Goal: Transaction & Acquisition: Purchase product/service

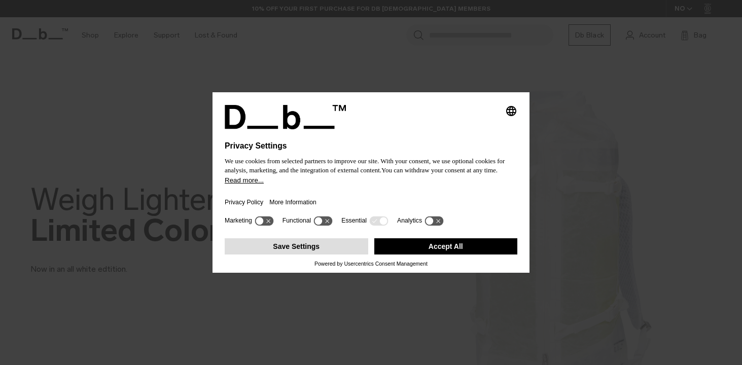
click at [317, 249] on button "Save Settings" at bounding box center [297, 246] width 144 height 16
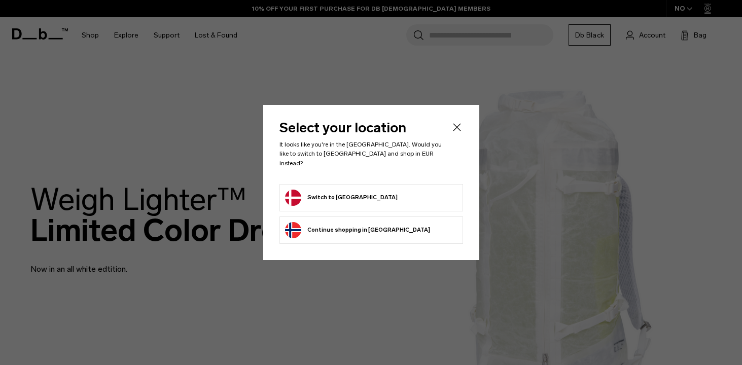
click at [351, 191] on button "Switch to Denmark" at bounding box center [341, 198] width 113 height 16
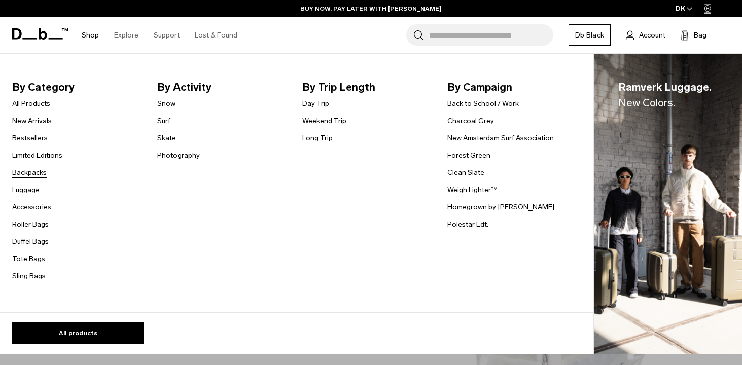
click at [30, 174] on link "Backpacks" at bounding box center [29, 172] width 34 height 11
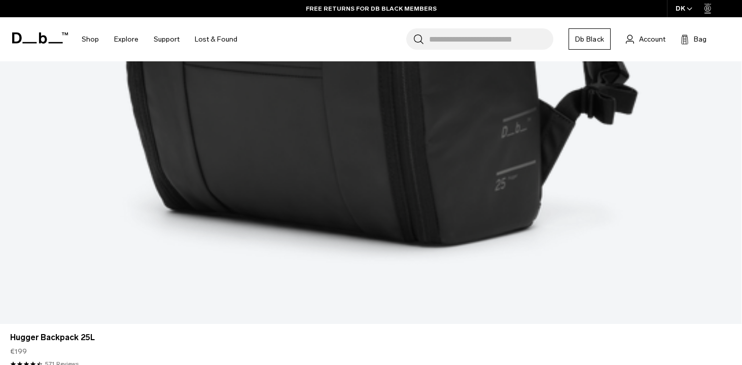
scroll to position [744, 0]
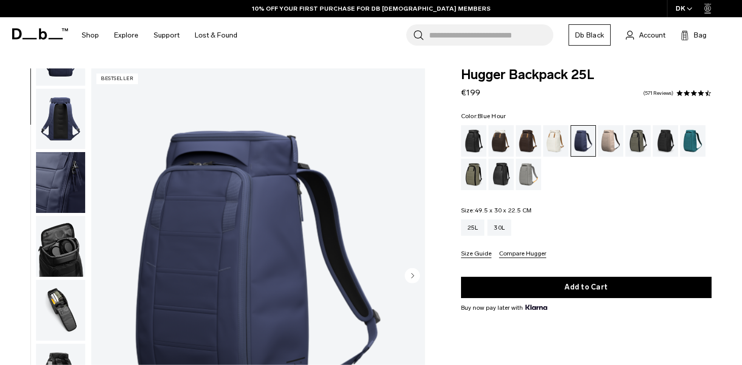
click at [56, 259] on img "button" at bounding box center [60, 246] width 49 height 61
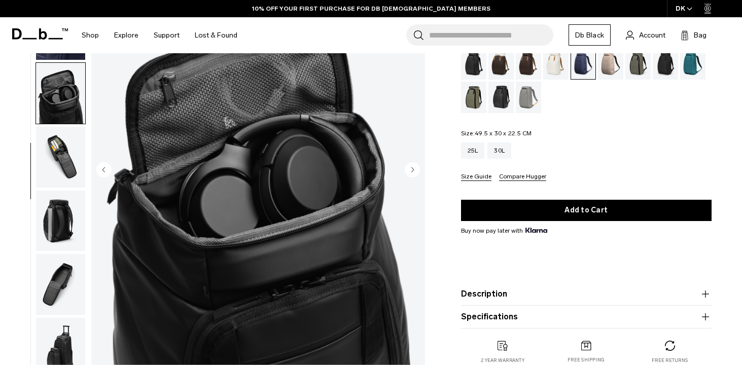
scroll to position [108, 0]
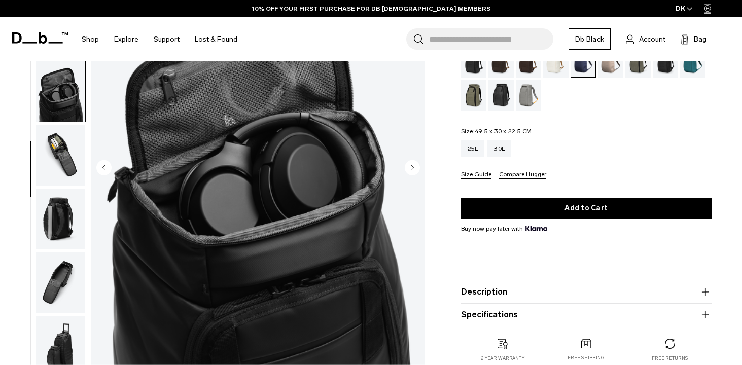
click at [69, 172] on img "button" at bounding box center [60, 155] width 49 height 61
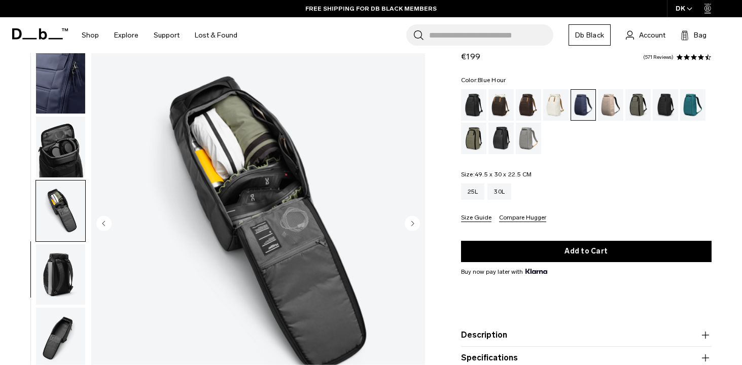
scroll to position [51, 0]
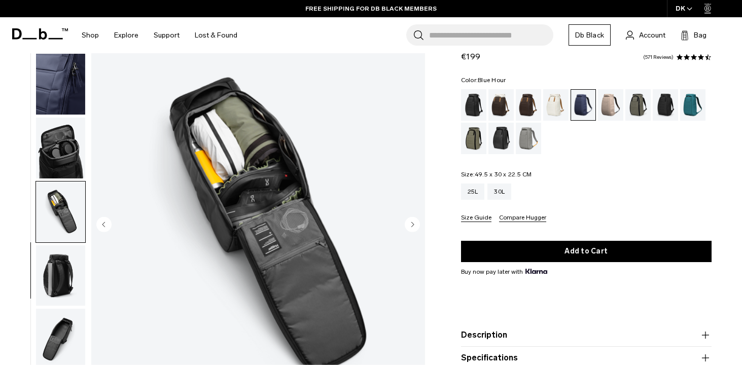
click at [54, 283] on img "button" at bounding box center [60, 275] width 49 height 61
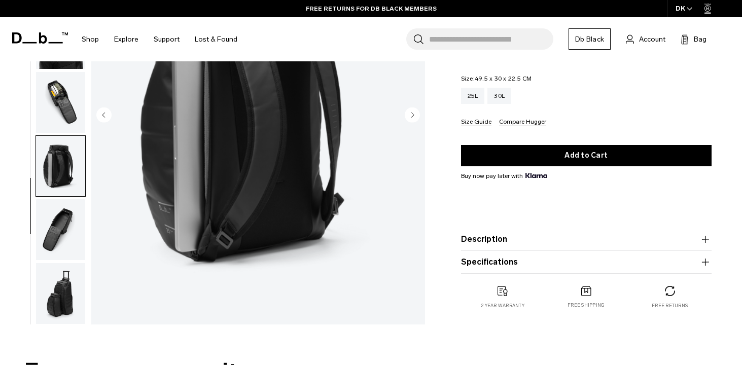
scroll to position [161, 0]
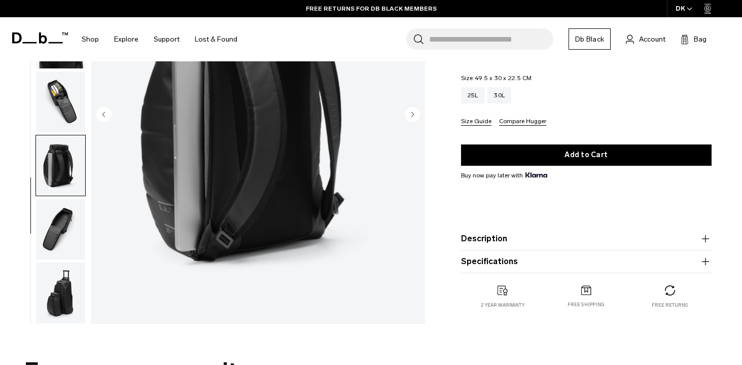
click at [55, 246] on img "button" at bounding box center [60, 229] width 49 height 61
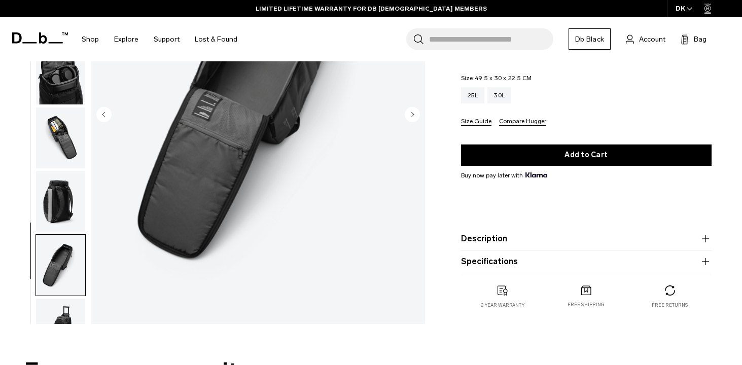
click at [53, 317] on img "button" at bounding box center [60, 329] width 49 height 61
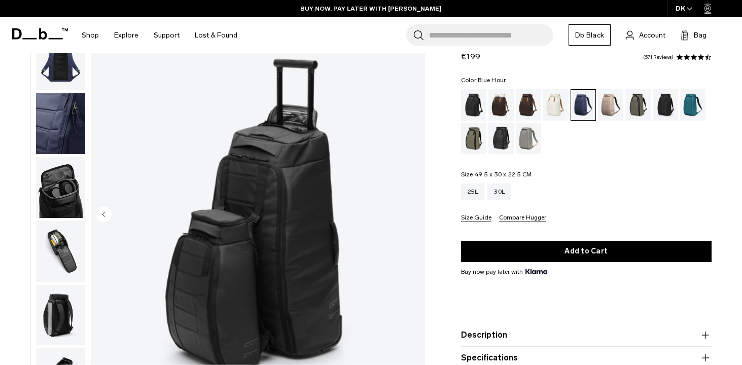
scroll to position [0, 0]
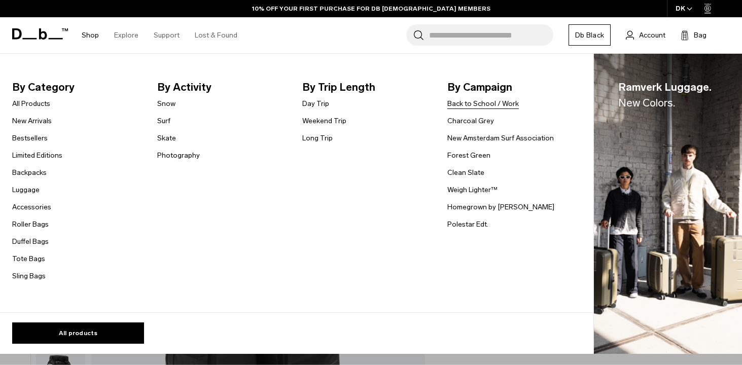
click at [477, 103] on link "Back to School / Work" at bounding box center [482, 103] width 71 height 11
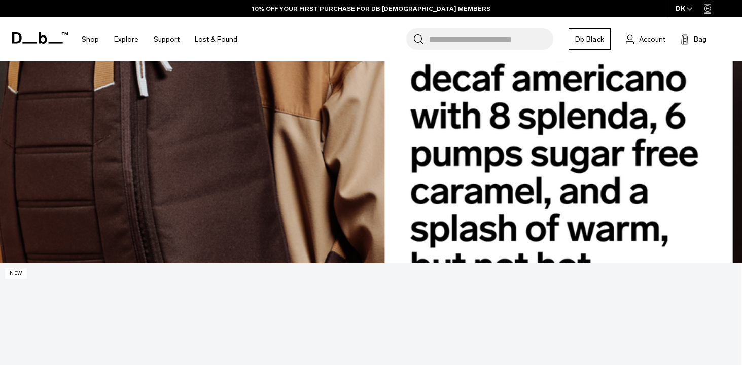
scroll to position [830, 0]
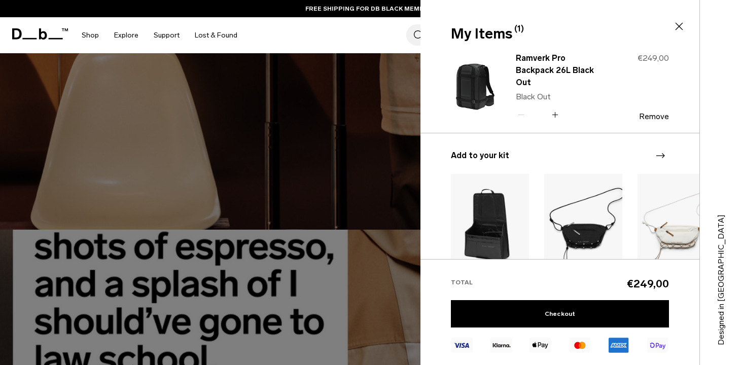
scroll to position [302, 0]
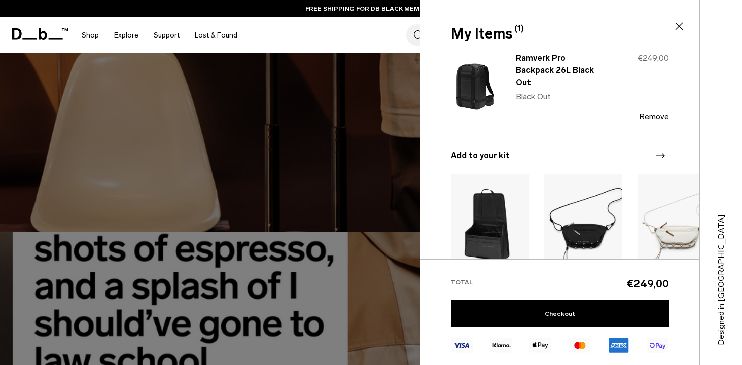
click at [682, 25] on icon at bounding box center [679, 26] width 12 height 12
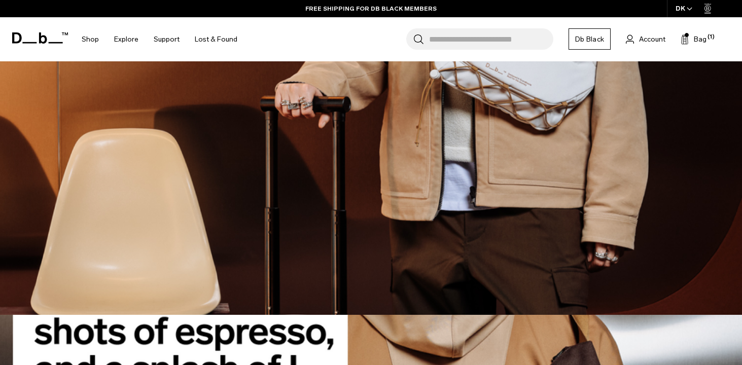
scroll to position [223, 0]
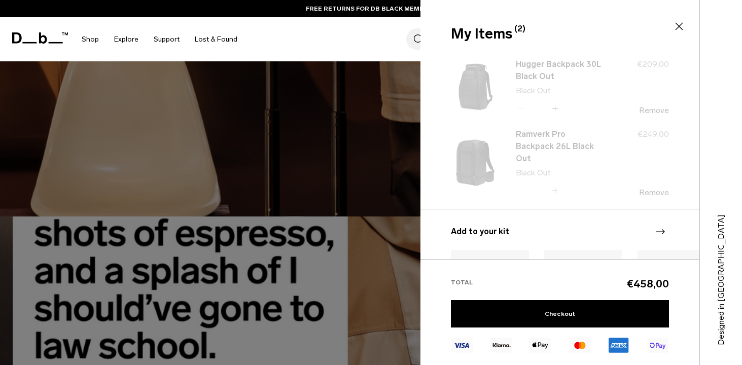
scroll to position [318, 0]
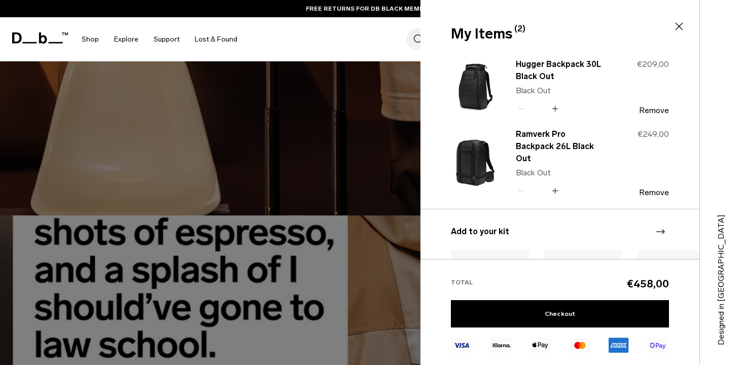
click at [680, 23] on icon at bounding box center [679, 26] width 12 height 12
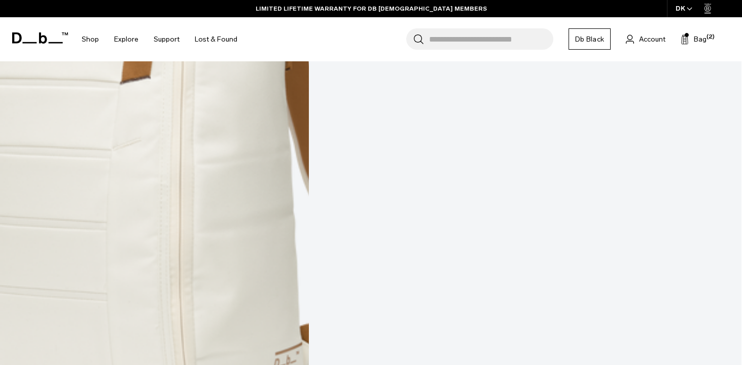
scroll to position [1322, 0]
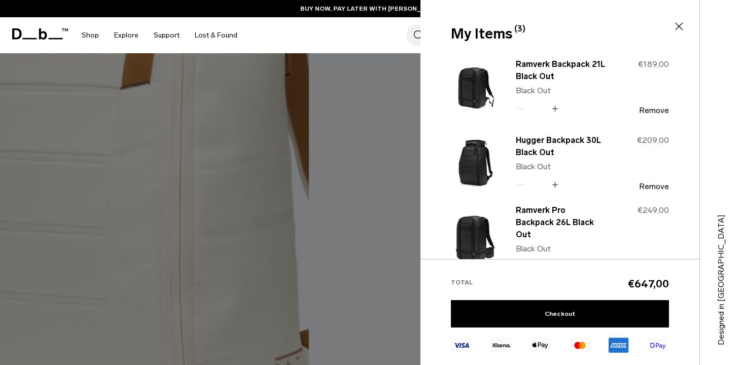
click at [683, 25] on icon at bounding box center [679, 26] width 12 height 12
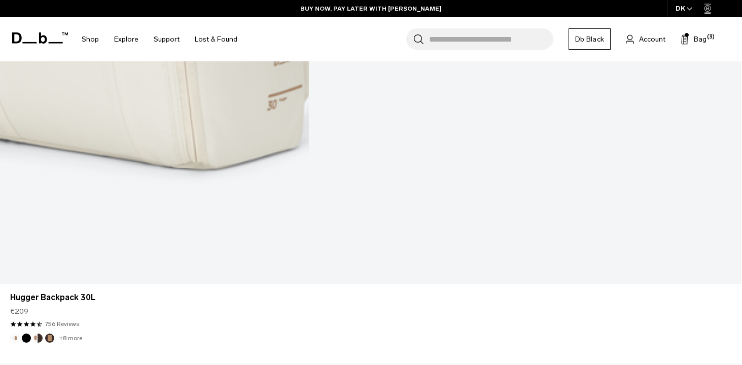
scroll to position [1631, 0]
click at [703, 39] on span "Bag" at bounding box center [700, 39] width 13 height 11
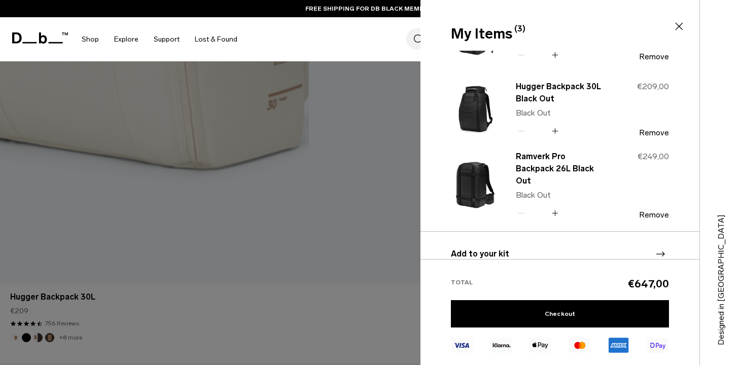
scroll to position [0, 0]
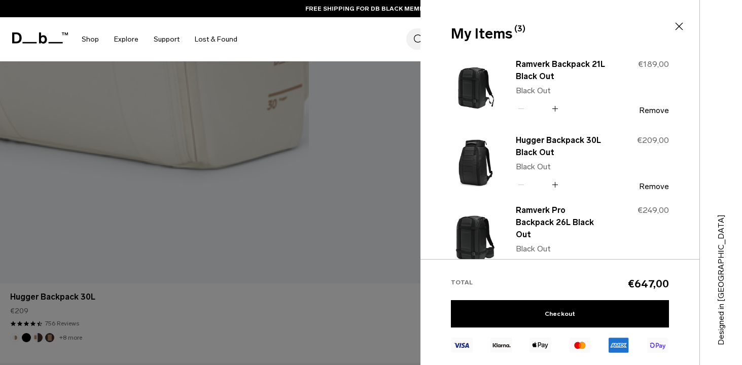
click at [679, 24] on icon at bounding box center [679, 26] width 12 height 12
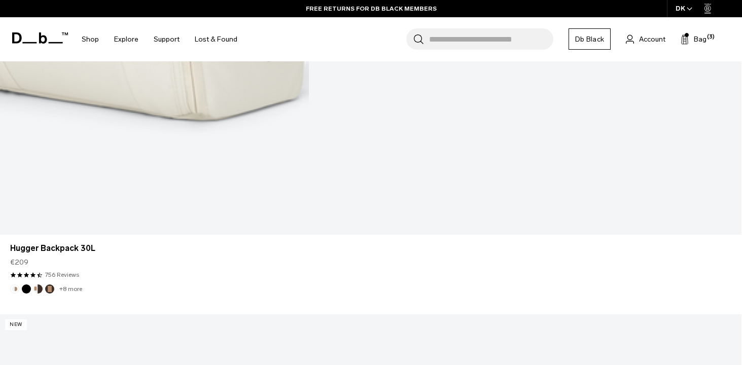
scroll to position [1683, 0]
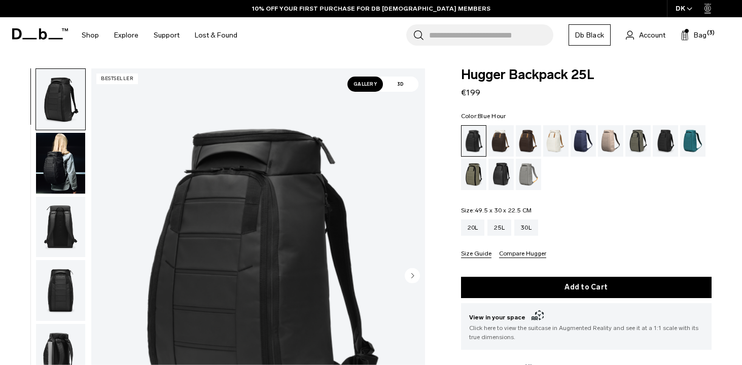
click at [583, 138] on div "Blue Hour" at bounding box center [583, 140] width 26 height 31
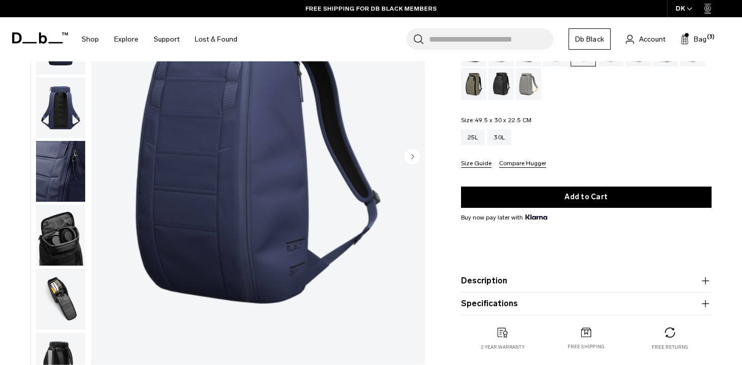
scroll to position [234, 0]
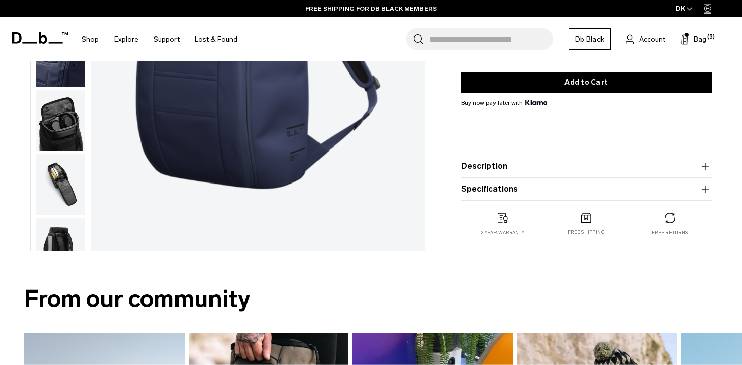
click at [56, 193] on img "button" at bounding box center [60, 184] width 49 height 61
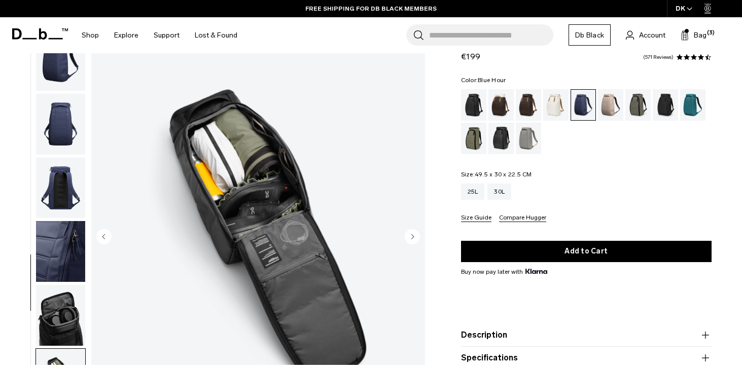
scroll to position [38, 0]
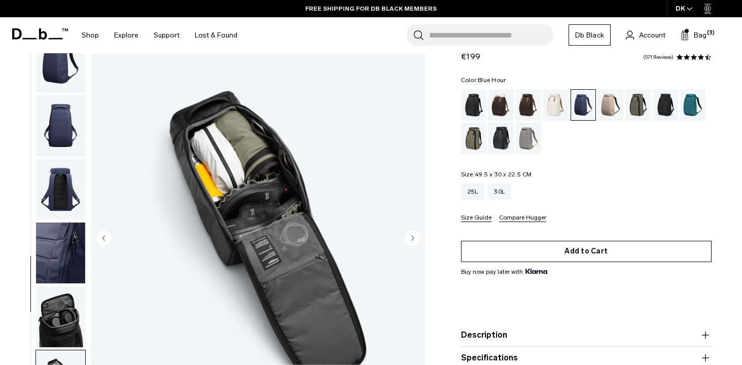
click at [541, 251] on button "Add to Cart" at bounding box center [586, 251] width 251 height 21
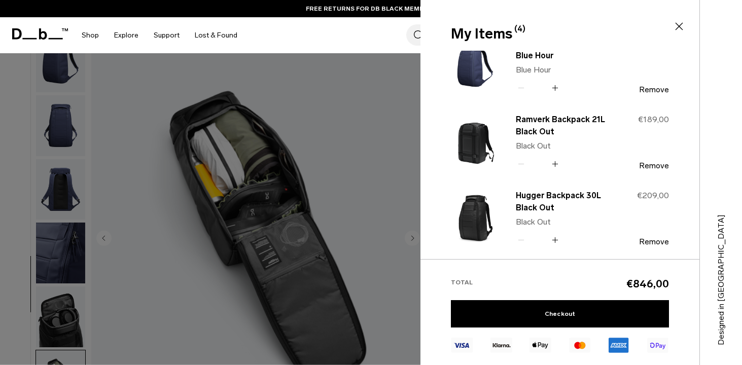
scroll to position [44, 0]
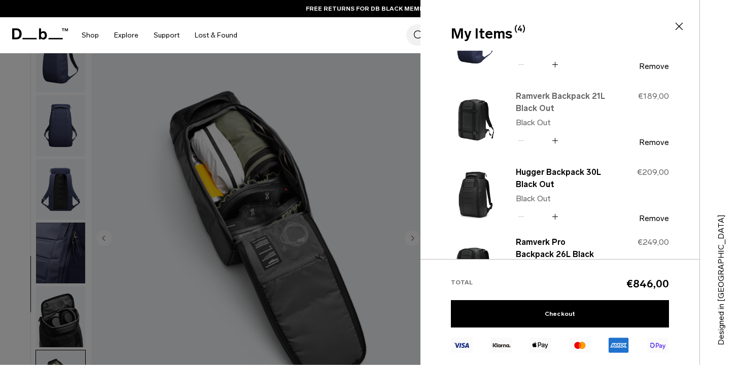
click at [550, 101] on link "Ramverk Backpack 21L Black Out" at bounding box center [560, 102] width 89 height 24
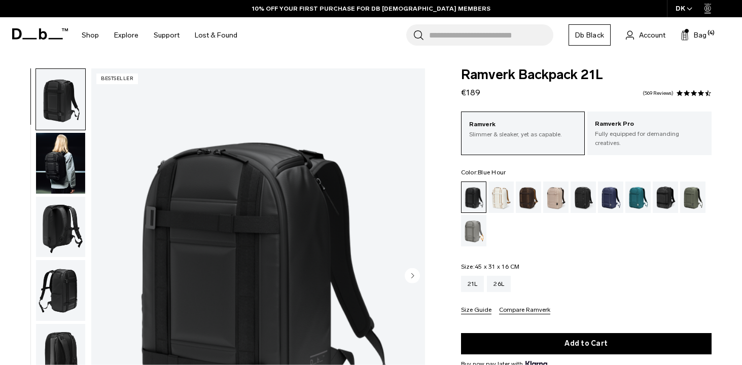
click at [609, 195] on div "Blue Hour" at bounding box center [611, 197] width 26 height 31
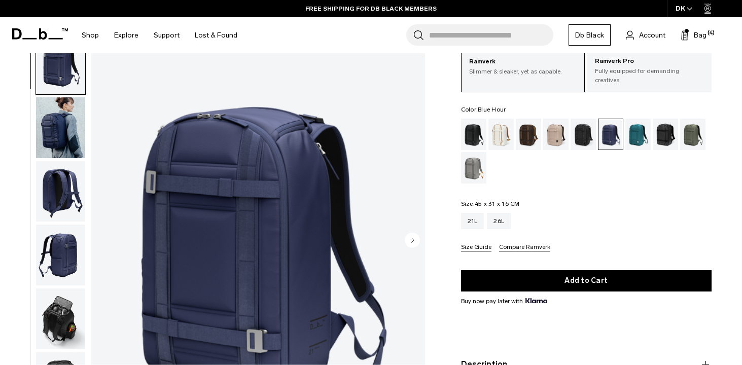
scroll to position [61, 0]
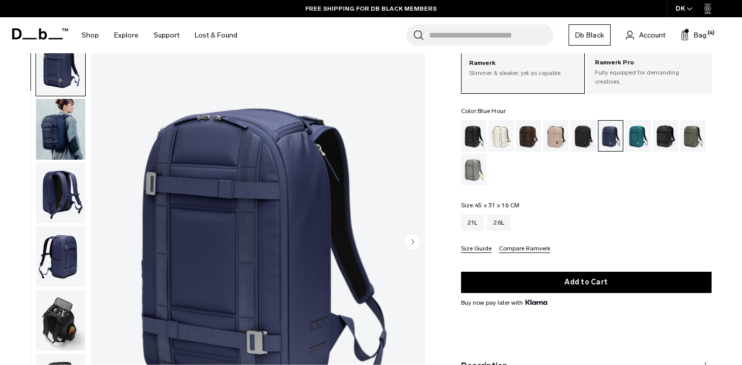
click at [411, 239] on circle "Next slide" at bounding box center [412, 241] width 15 height 15
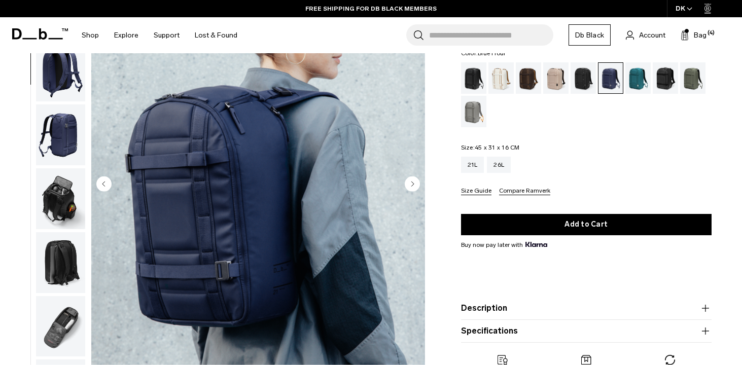
scroll to position [145, 0]
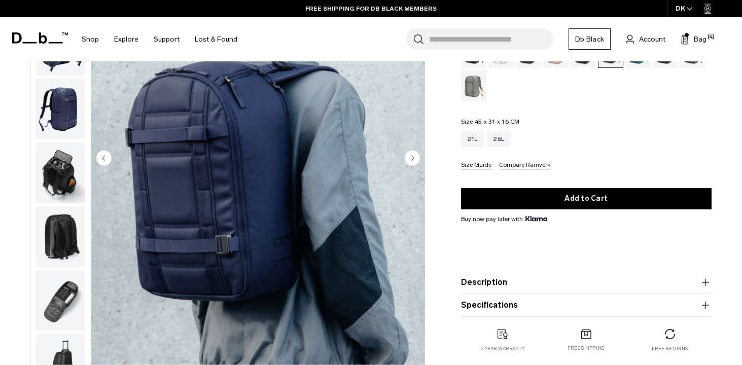
click at [413, 157] on circle "Next slide" at bounding box center [412, 157] width 15 height 15
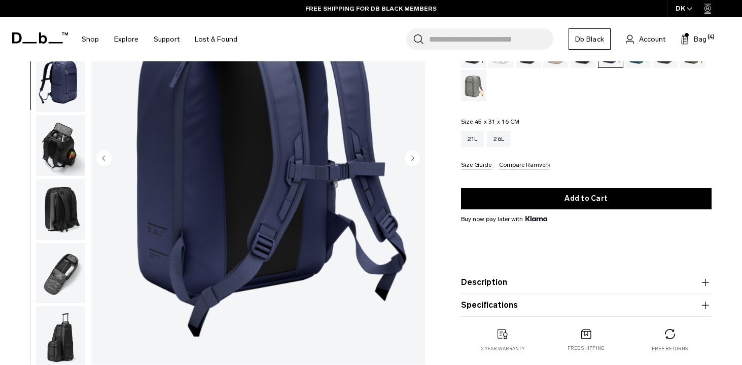
scroll to position [101, 0]
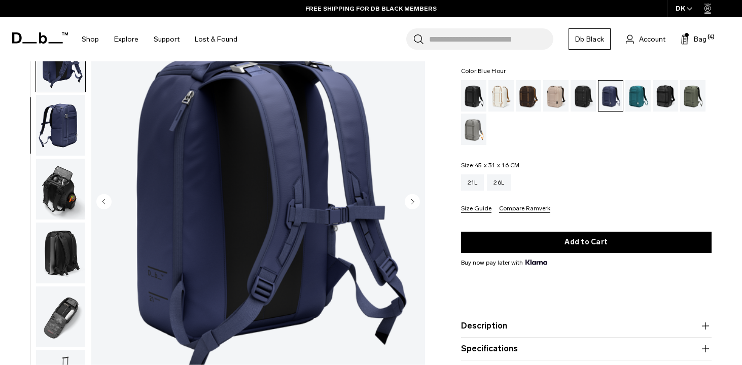
click at [66, 120] on img "button" at bounding box center [60, 125] width 49 height 61
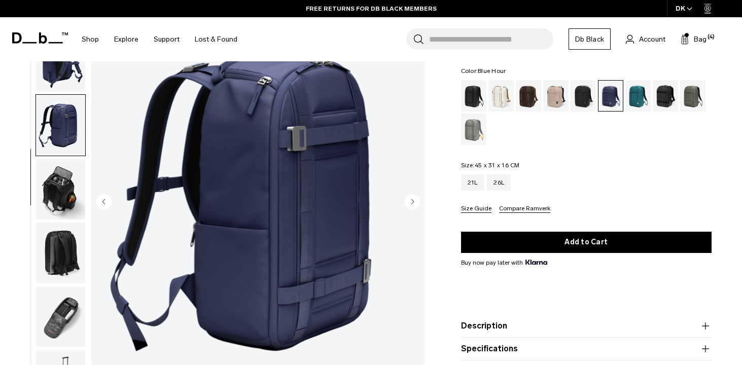
click at [53, 180] on img "button" at bounding box center [60, 189] width 49 height 61
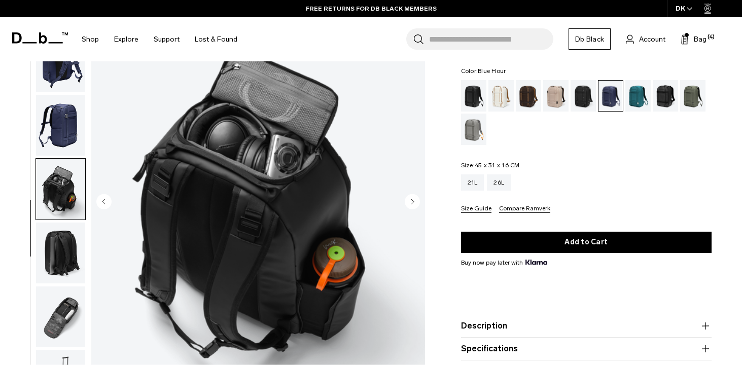
click at [55, 238] on img "button" at bounding box center [60, 253] width 49 height 61
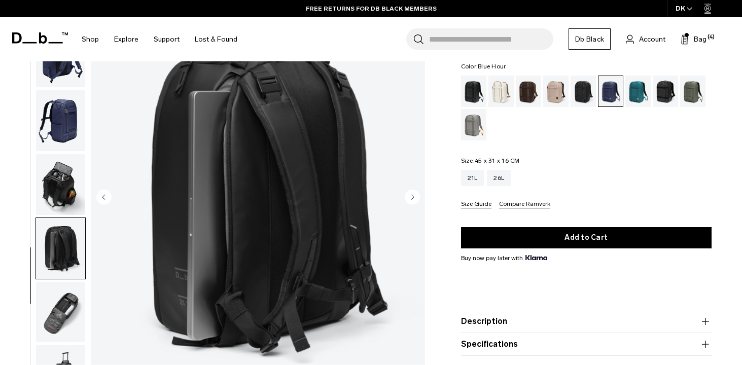
scroll to position [124, 0]
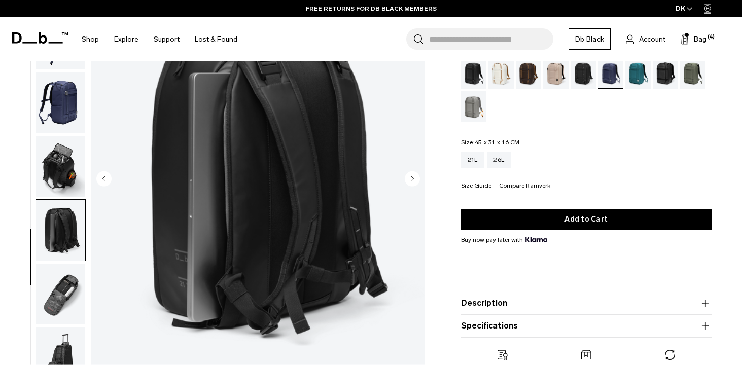
click at [64, 278] on img "button" at bounding box center [60, 293] width 49 height 61
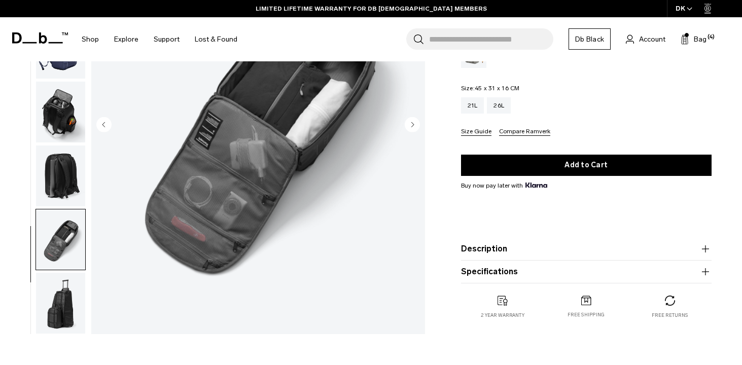
scroll to position [227, 0]
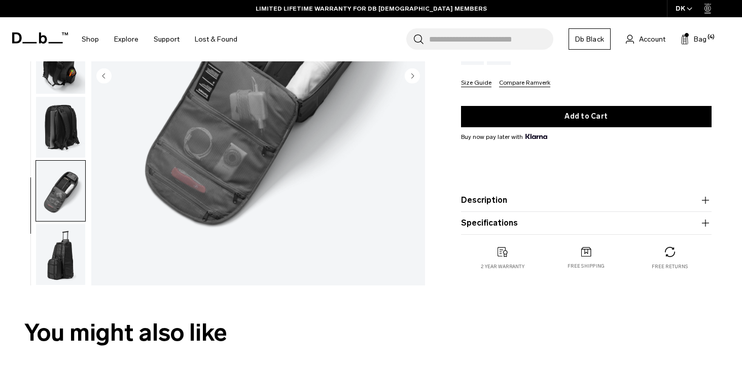
click at [61, 260] on img "button" at bounding box center [60, 254] width 49 height 61
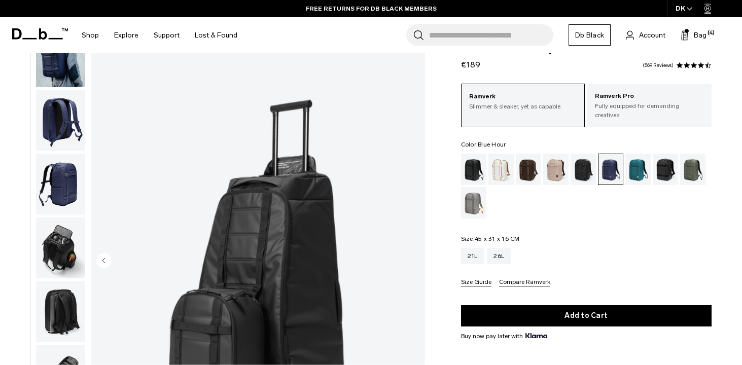
scroll to position [67, 0]
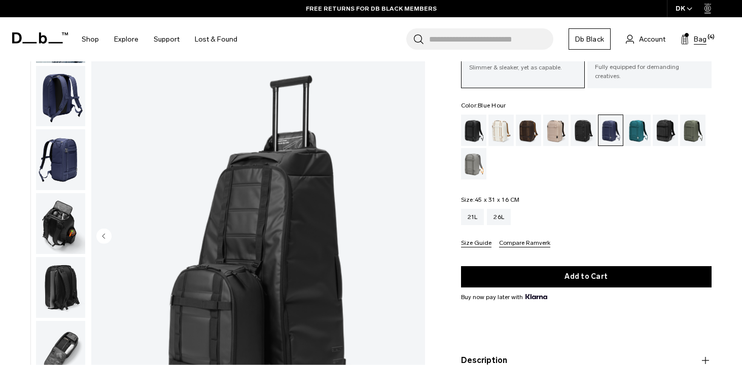
click at [700, 40] on span "Bag" at bounding box center [700, 39] width 13 height 11
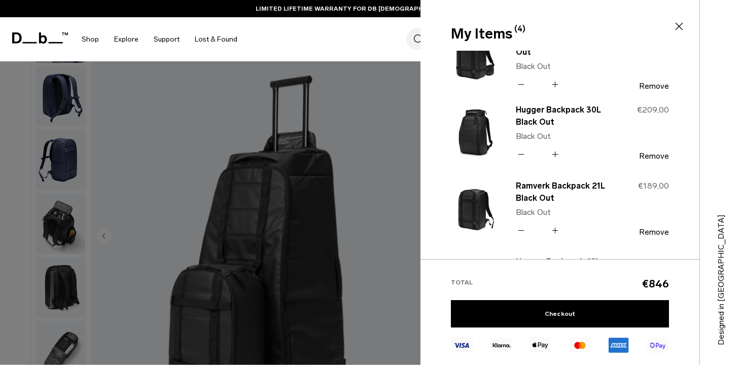
scroll to position [29, 0]
click at [684, 19] on div "My Items (4) Close" at bounding box center [558, 25] width 277 height 51
click at [680, 26] on icon at bounding box center [679, 27] width 8 height 8
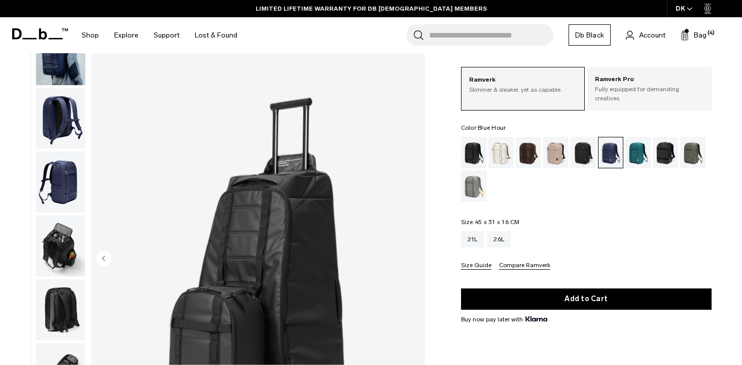
scroll to position [55, 0]
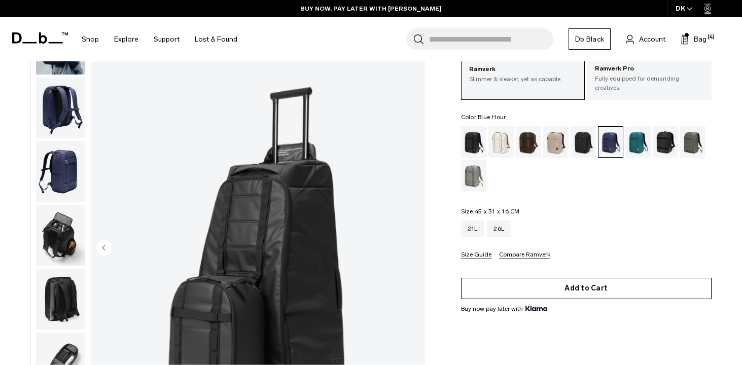
click at [570, 285] on button "Add to Cart" at bounding box center [586, 288] width 251 height 21
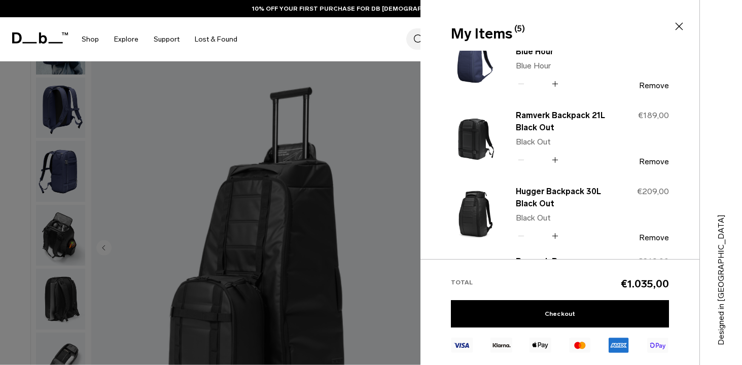
scroll to position [104, 0]
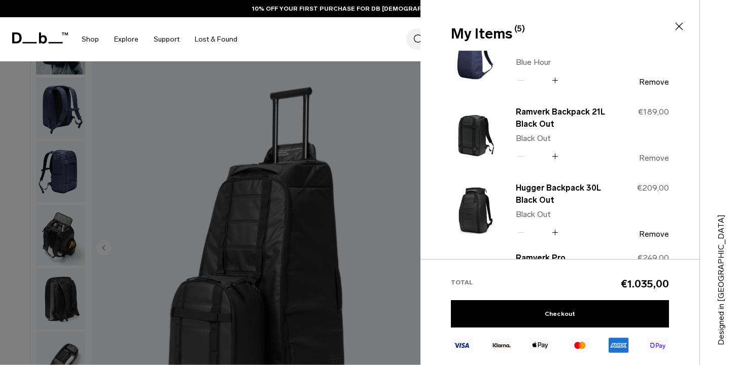
click at [652, 158] on button "Remove" at bounding box center [654, 158] width 30 height 9
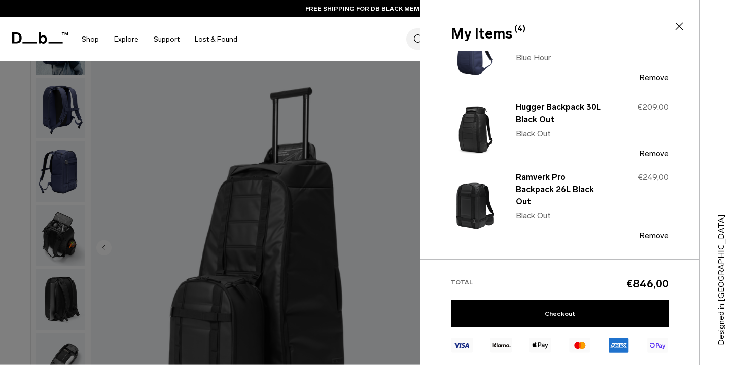
scroll to position [111, 0]
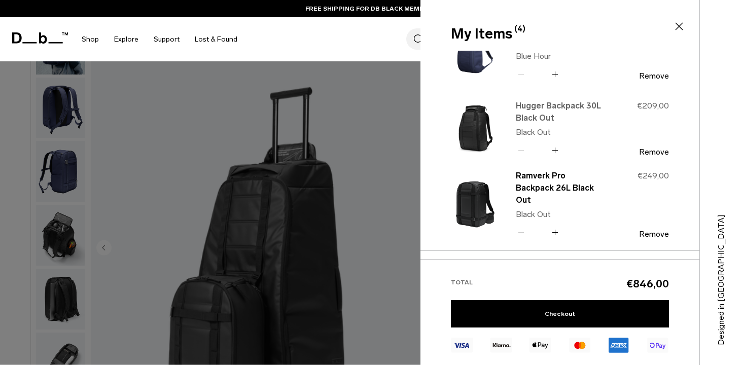
click at [561, 109] on link "Hugger Backpack 30L Black Out" at bounding box center [560, 112] width 89 height 24
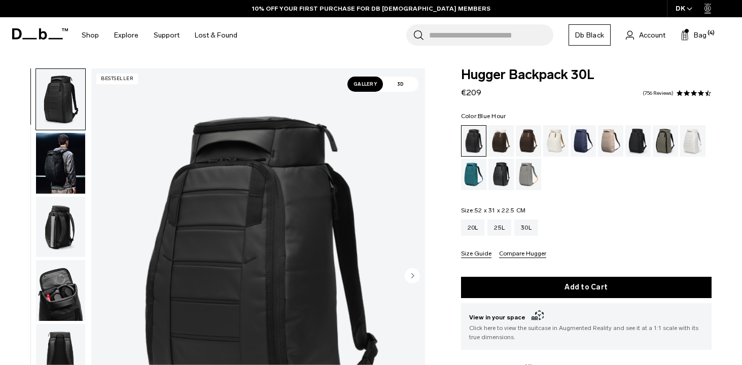
click at [572, 139] on div "Blue Hour" at bounding box center [583, 140] width 26 height 31
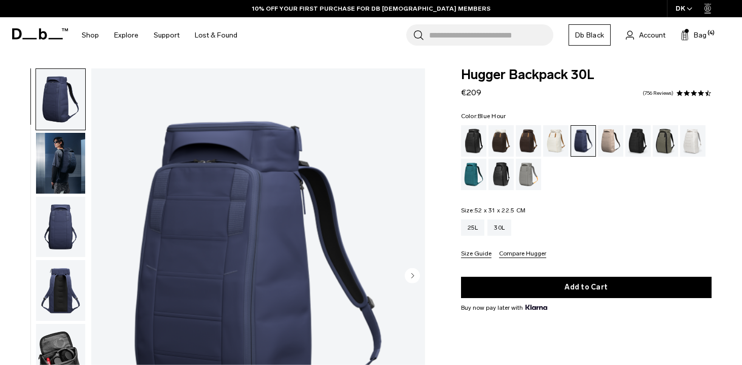
click at [68, 162] on img "button" at bounding box center [60, 163] width 49 height 61
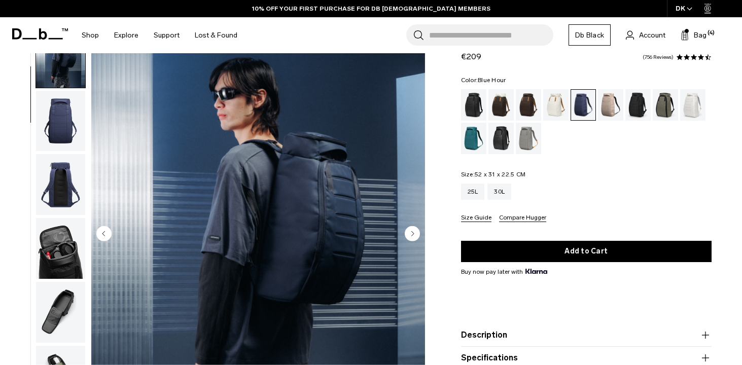
scroll to position [44, 0]
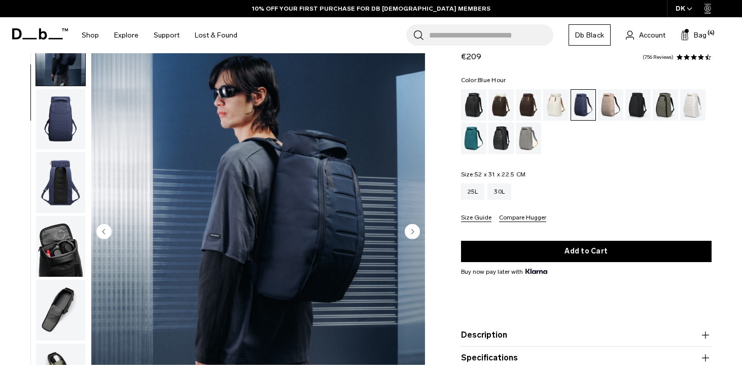
click at [59, 135] on img "button" at bounding box center [60, 119] width 49 height 61
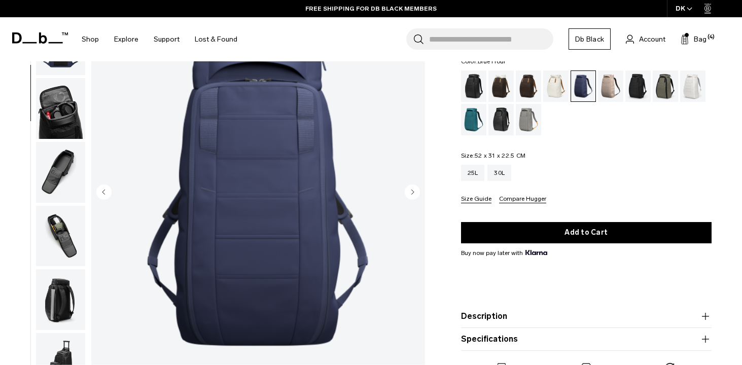
scroll to position [77, 0]
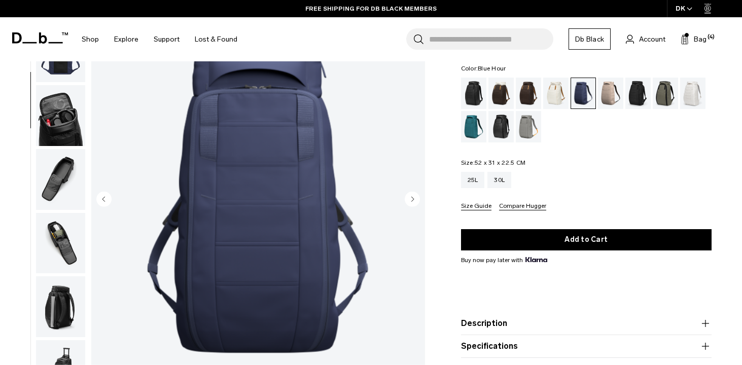
click at [86, 140] on div "03 / 10" at bounding box center [215, 203] width 431 height 422
click at [66, 125] on img "button" at bounding box center [60, 115] width 49 height 61
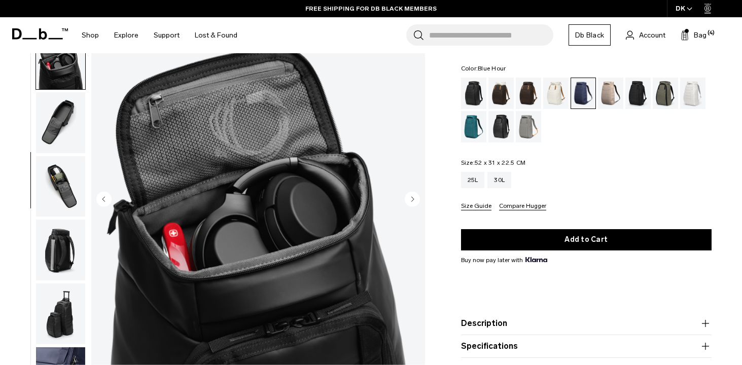
click at [67, 118] on img "button" at bounding box center [60, 122] width 49 height 61
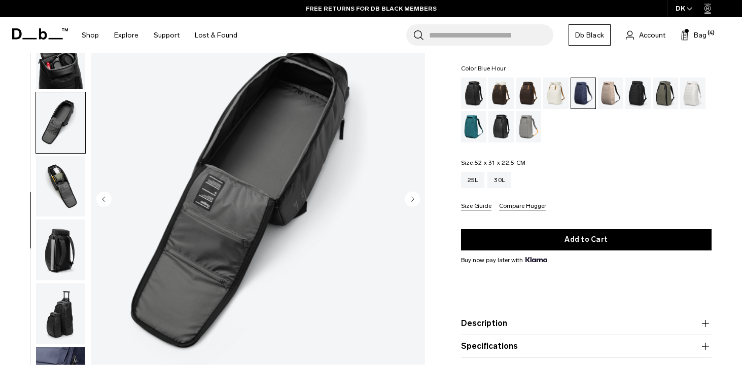
click at [65, 187] on img "button" at bounding box center [60, 186] width 49 height 61
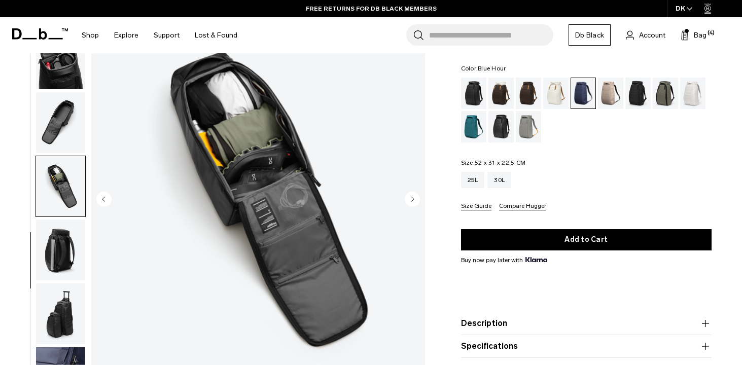
click at [61, 261] on img "button" at bounding box center [60, 250] width 49 height 61
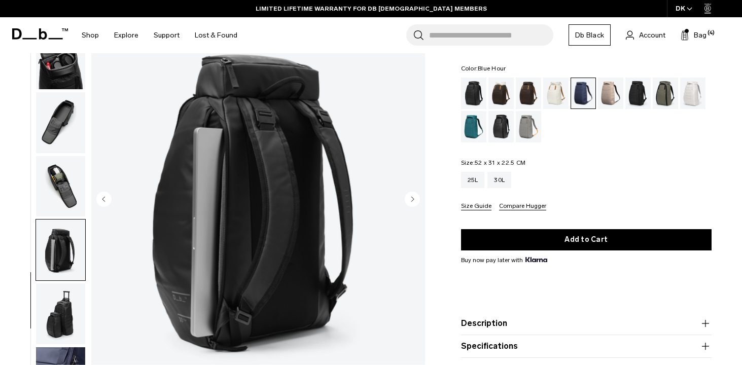
click at [56, 306] on img "button" at bounding box center [60, 313] width 49 height 61
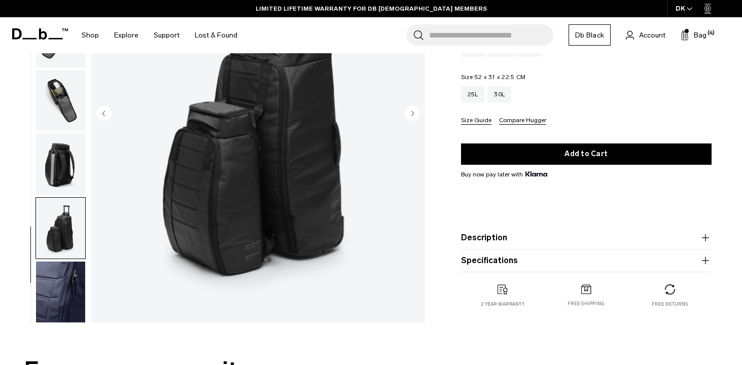
scroll to position [164, 0]
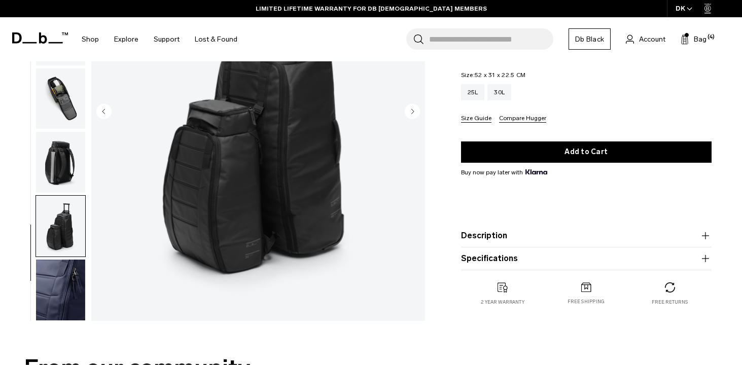
click at [53, 287] on img "button" at bounding box center [60, 290] width 49 height 61
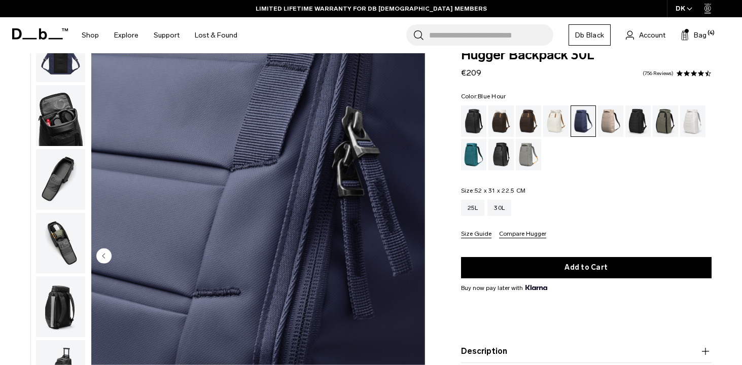
scroll to position [0, 0]
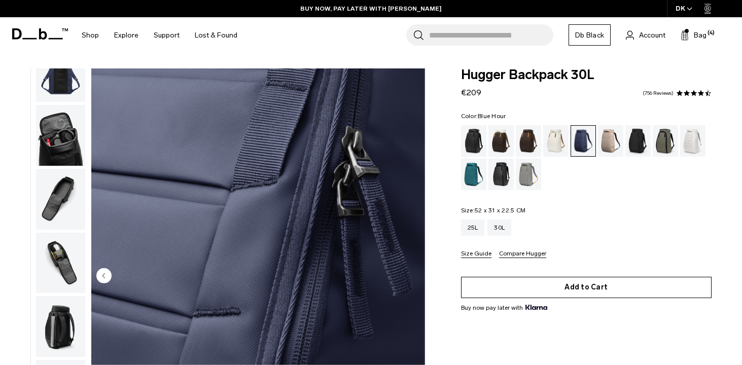
click at [591, 282] on button "Add to Cart" at bounding box center [586, 287] width 251 height 21
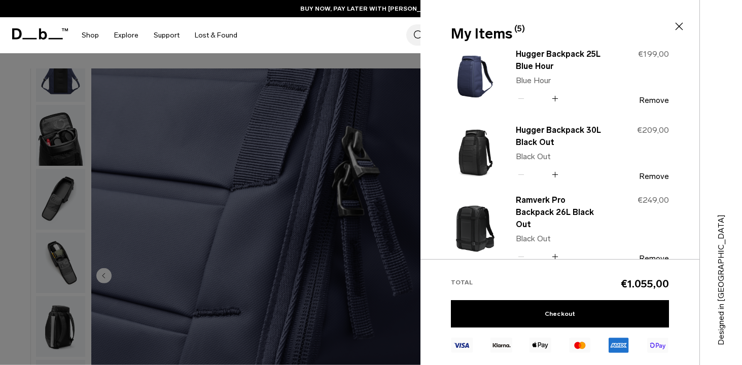
scroll to position [168, 0]
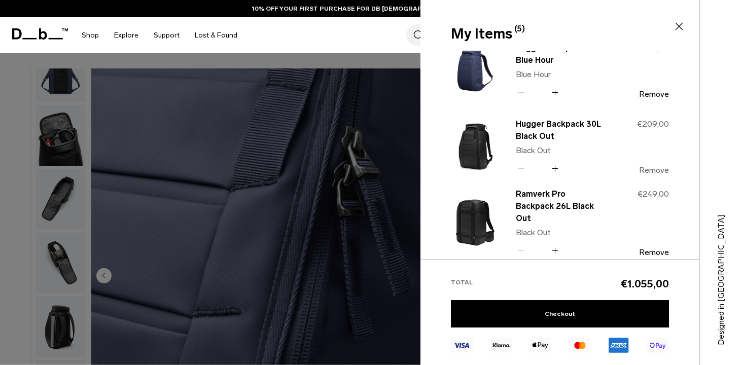
click at [653, 167] on button "Remove" at bounding box center [654, 170] width 30 height 9
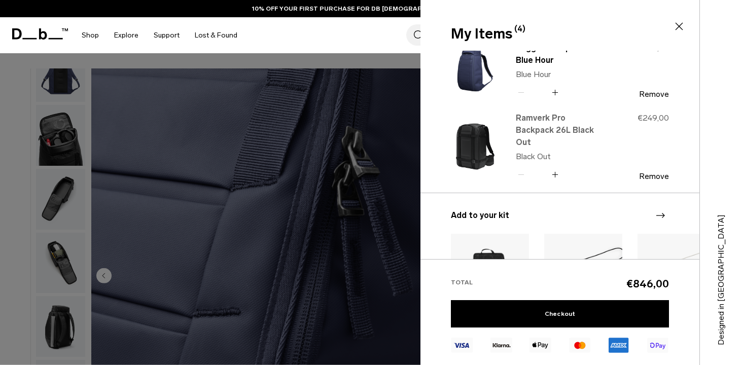
click at [557, 122] on link "Ramverk Pro Backpack 26L Black Out" at bounding box center [560, 130] width 89 height 37
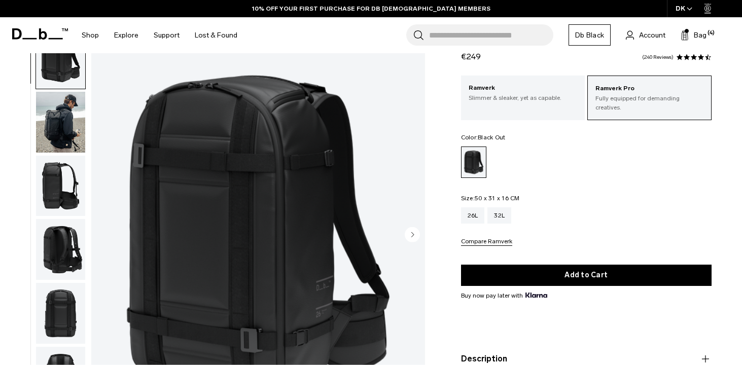
scroll to position [17, 0]
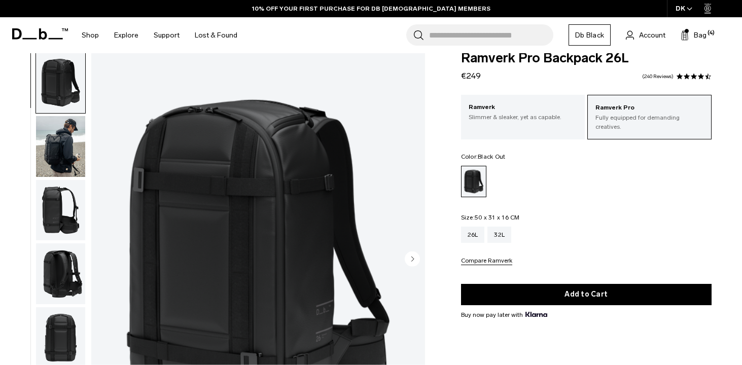
click at [70, 153] on img "button" at bounding box center [60, 146] width 49 height 61
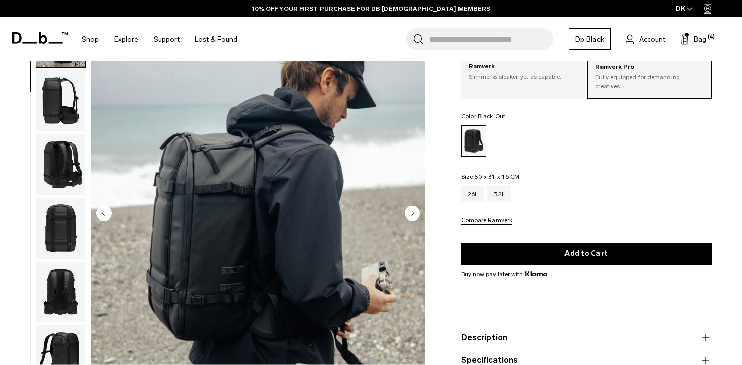
scroll to position [48, 0]
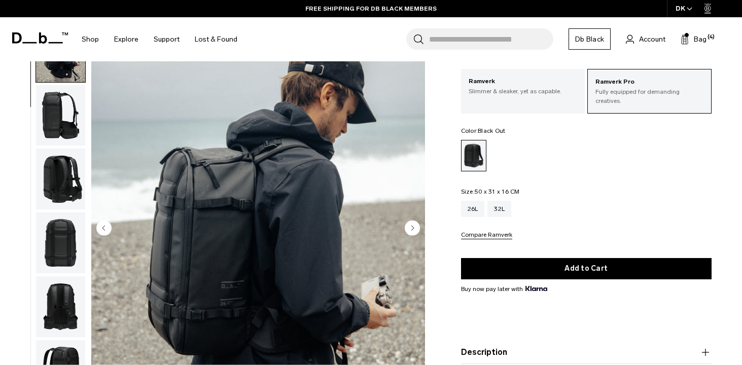
click at [60, 116] on img "button" at bounding box center [60, 115] width 49 height 61
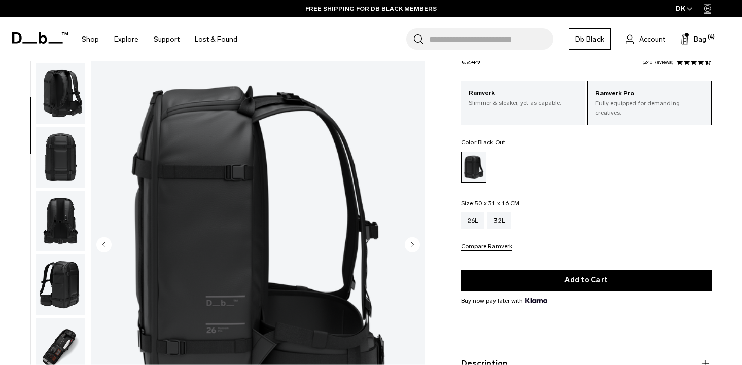
scroll to position [30, 0]
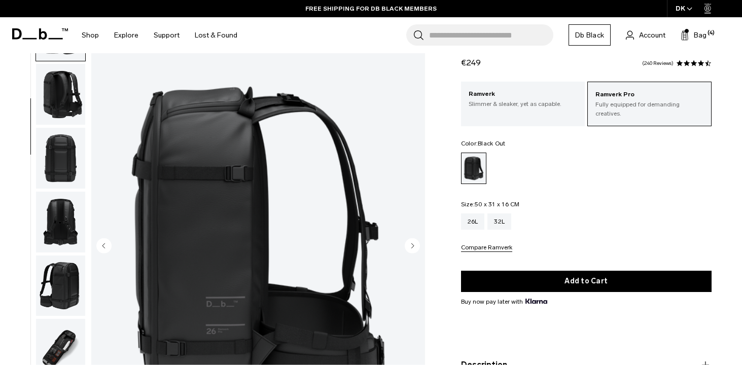
click at [69, 164] on img "button" at bounding box center [60, 158] width 49 height 61
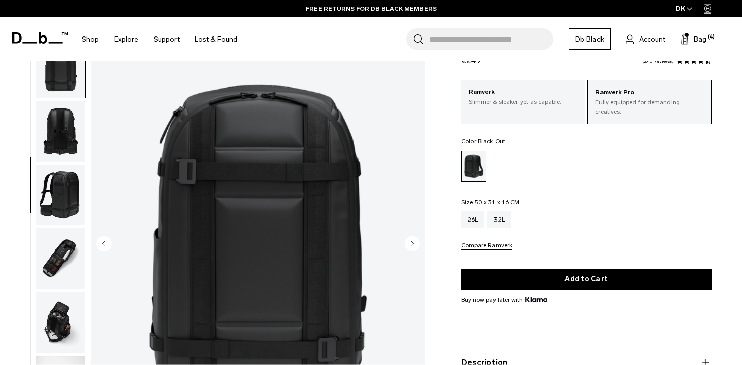
scroll to position [18, 0]
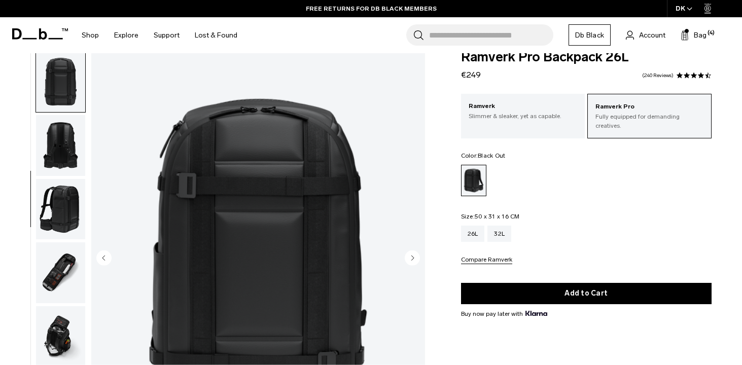
click at [62, 140] on img "button" at bounding box center [60, 145] width 49 height 61
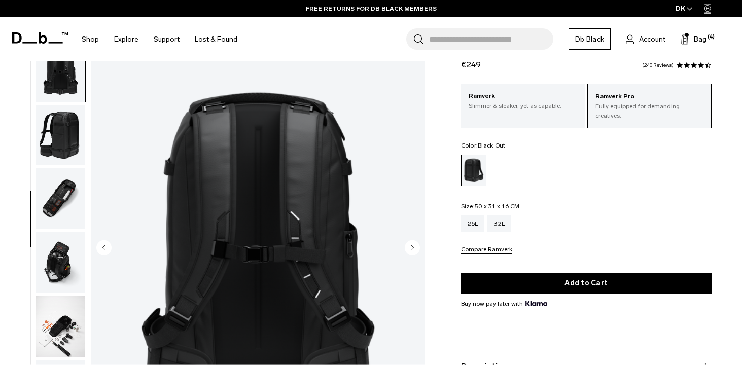
scroll to position [17, 0]
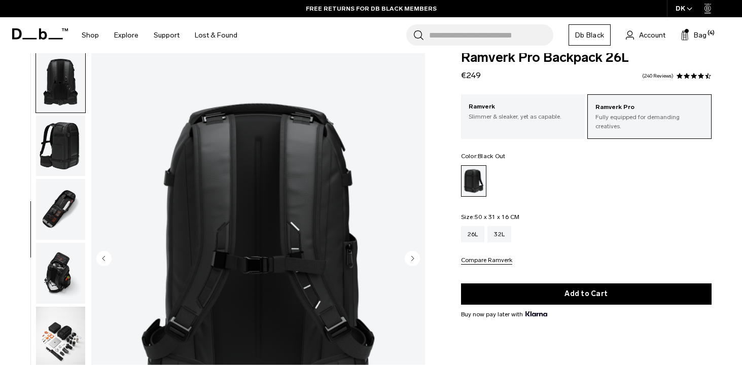
click at [62, 204] on img "button" at bounding box center [60, 209] width 49 height 61
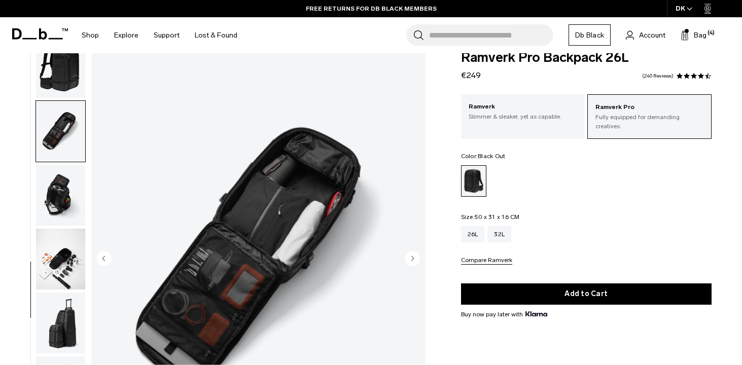
scroll to position [410, 0]
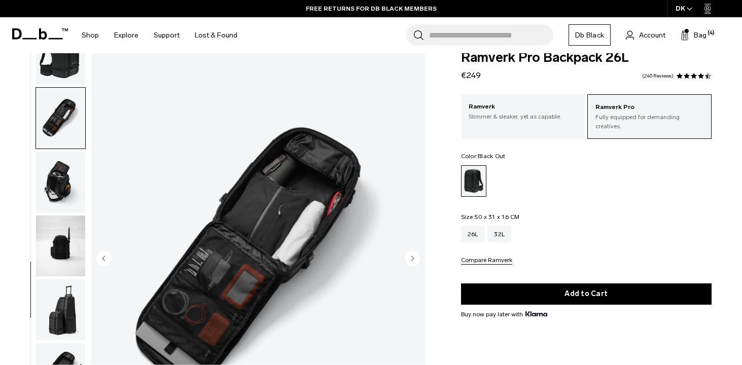
click at [75, 79] on img "button" at bounding box center [60, 54] width 49 height 61
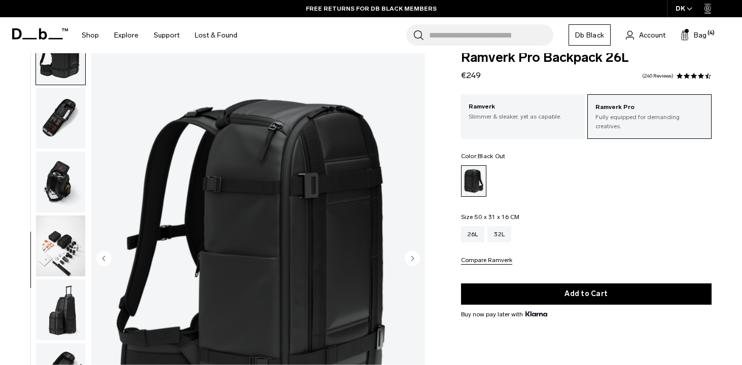
scroll to position [383, 0]
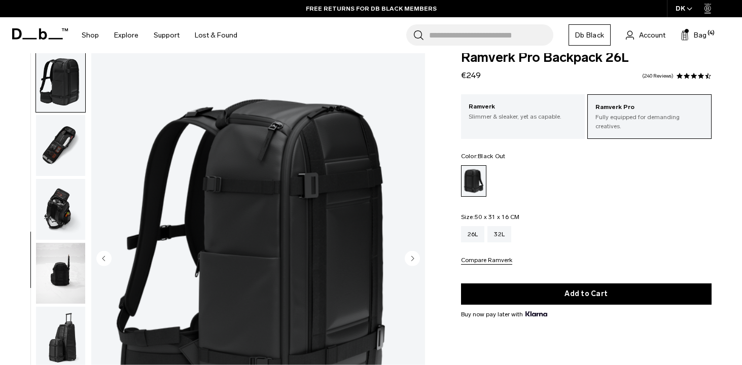
click at [66, 160] on img "button" at bounding box center [60, 145] width 49 height 61
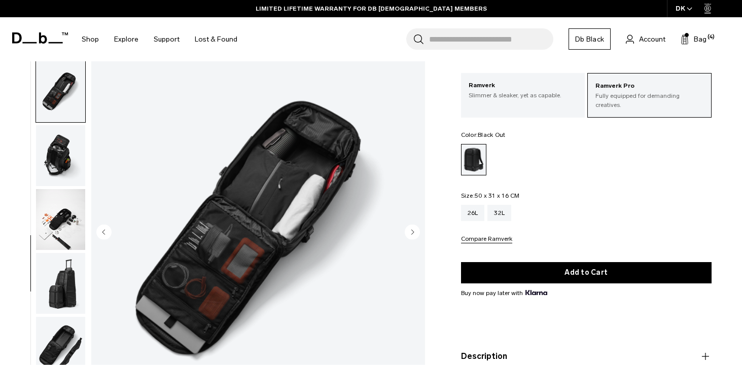
scroll to position [41, 0]
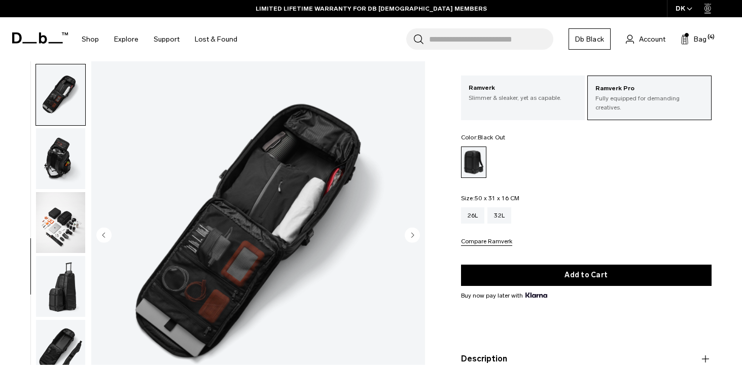
click at [59, 153] on img "button" at bounding box center [60, 158] width 49 height 61
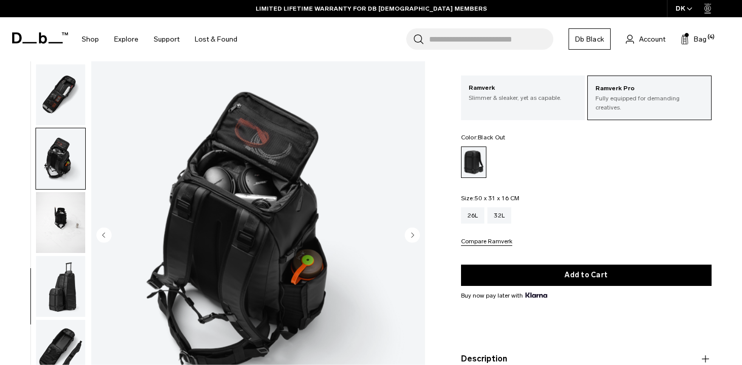
click at [48, 211] on img "button" at bounding box center [60, 222] width 49 height 61
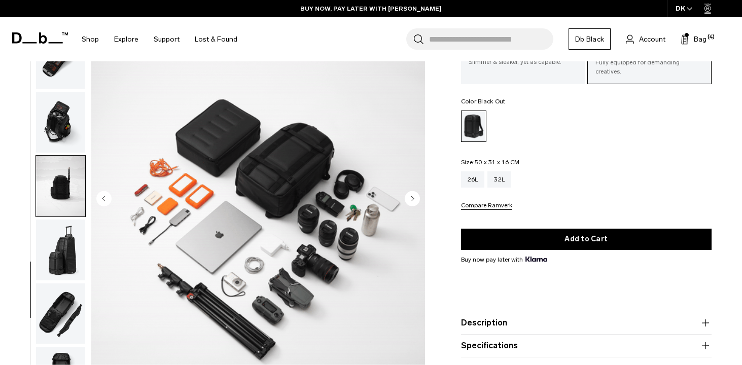
scroll to position [78, 0]
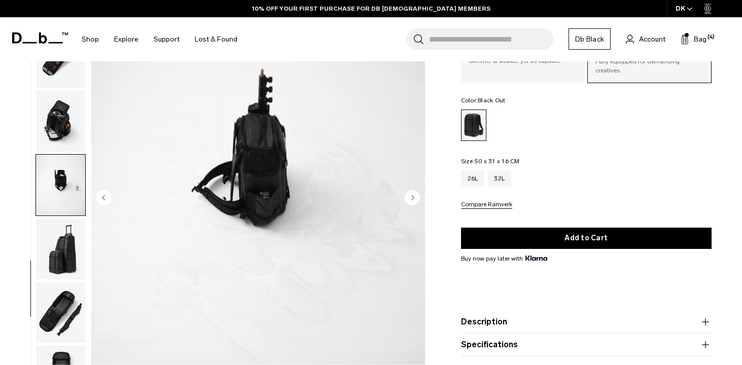
click at [65, 257] on img "button" at bounding box center [60, 249] width 49 height 61
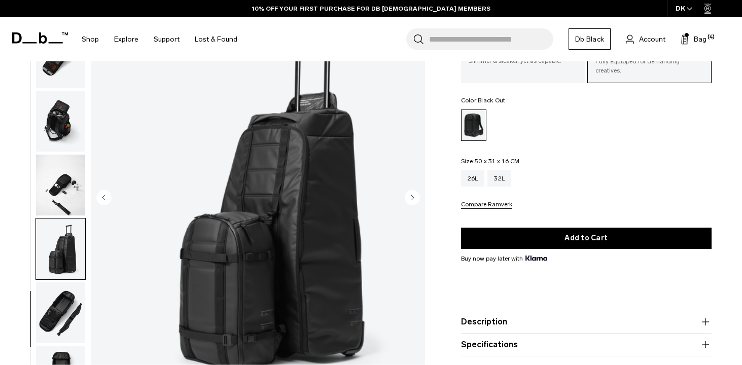
click at [61, 311] on img "button" at bounding box center [60, 312] width 49 height 61
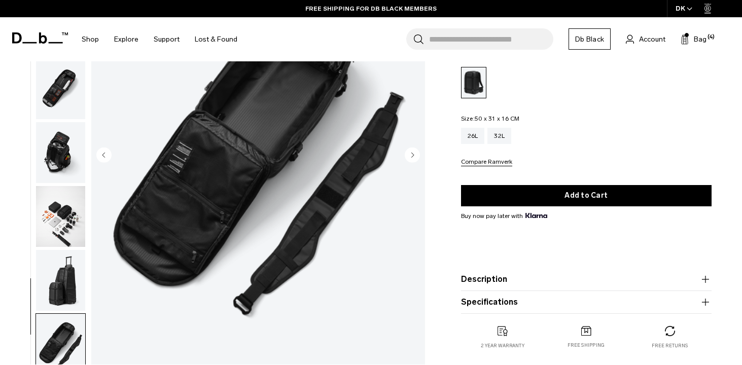
scroll to position [0, 0]
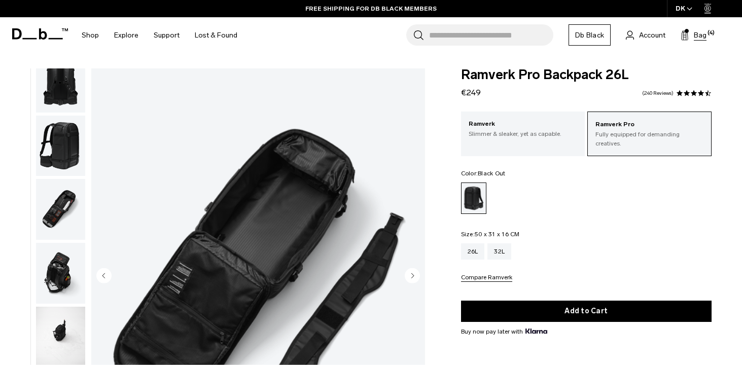
click at [700, 35] on span "Bag" at bounding box center [700, 35] width 13 height 11
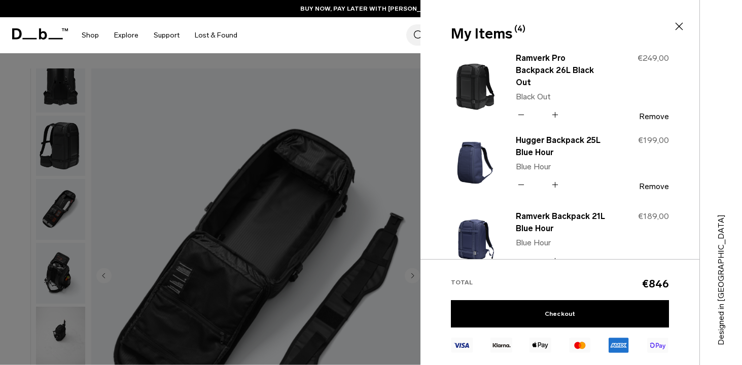
click at [676, 25] on icon at bounding box center [679, 26] width 12 height 12
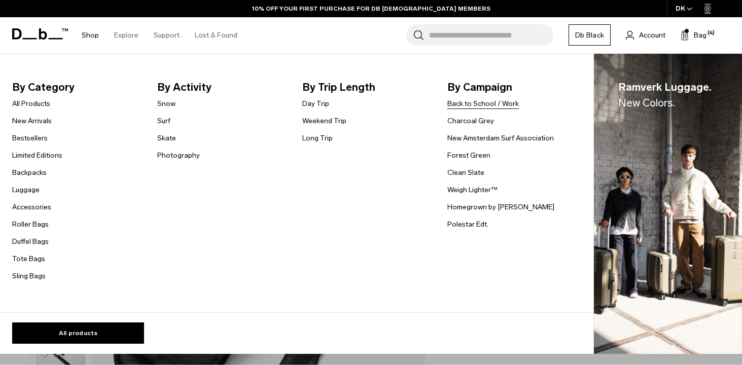
click at [469, 103] on link "Back to School / Work" at bounding box center [482, 103] width 71 height 11
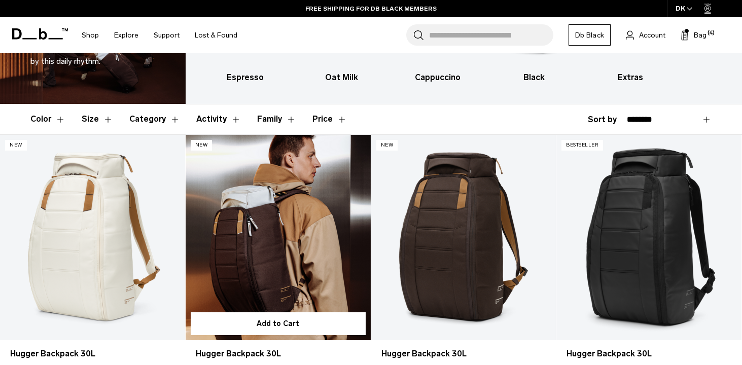
scroll to position [144, 0]
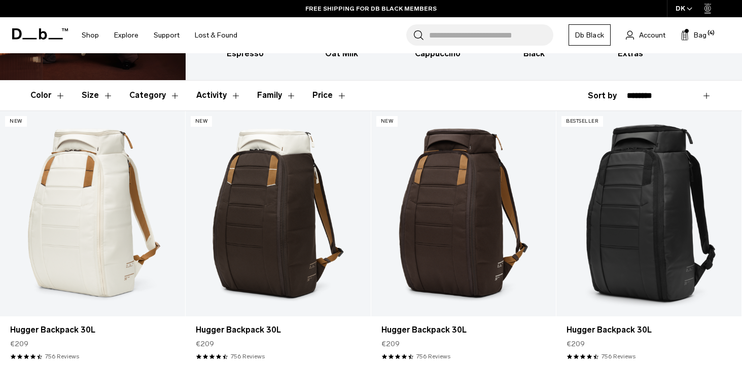
click at [172, 96] on button "Category" at bounding box center [154, 95] width 51 height 29
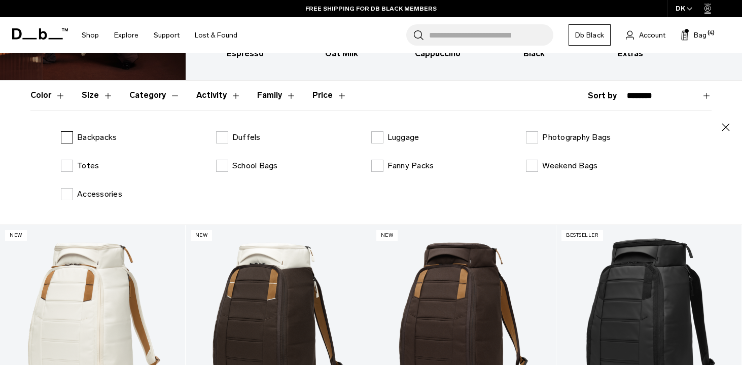
click at [67, 135] on label "Backpacks" at bounding box center [89, 137] width 56 height 12
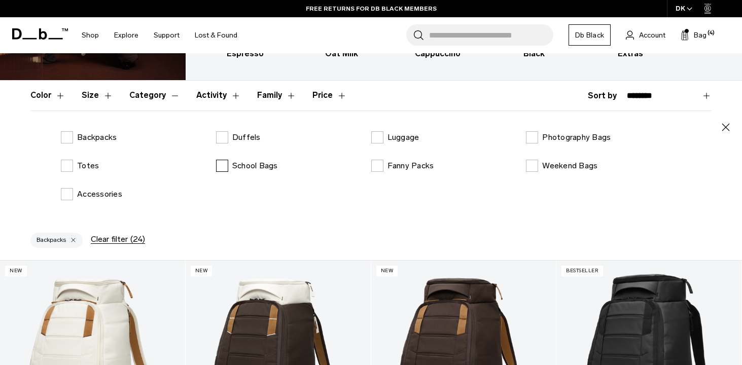
click at [225, 168] on label "School Bags" at bounding box center [247, 166] width 62 height 12
click at [727, 130] on icon "button" at bounding box center [726, 127] width 12 height 12
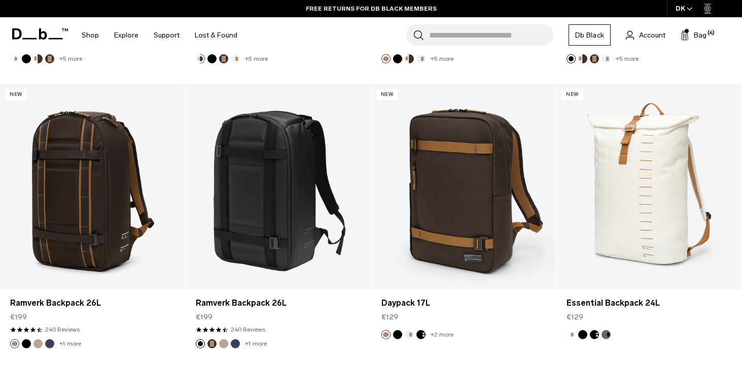
scroll to position [1350, 0]
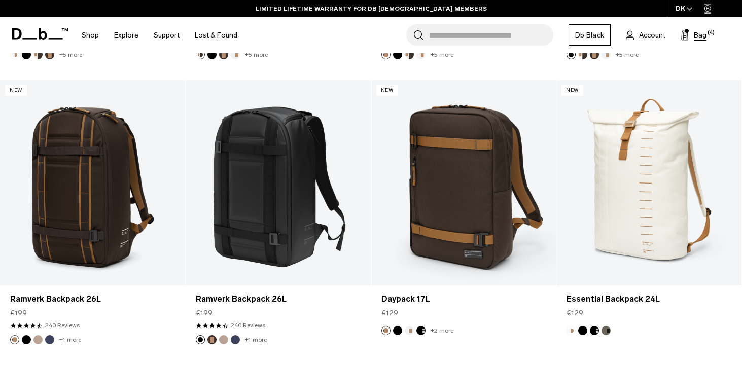
click at [707, 35] on span "(4)" at bounding box center [710, 33] width 7 height 9
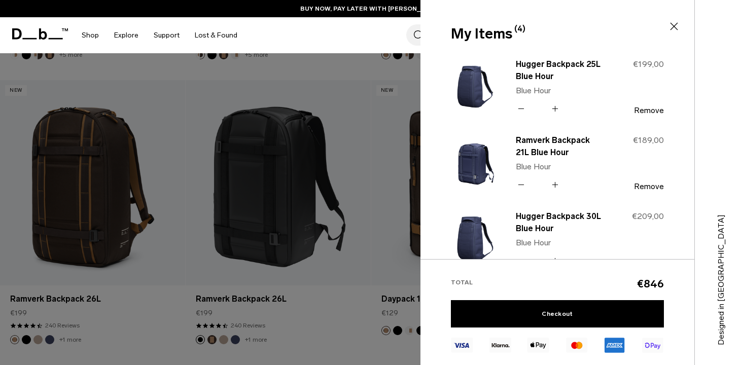
scroll to position [0, 0]
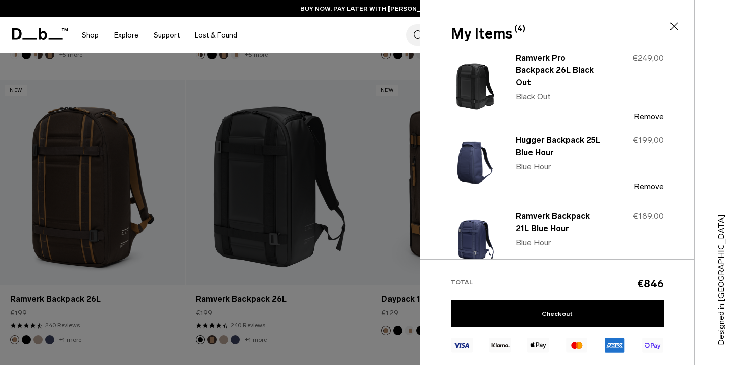
click at [678, 28] on icon at bounding box center [674, 26] width 12 height 12
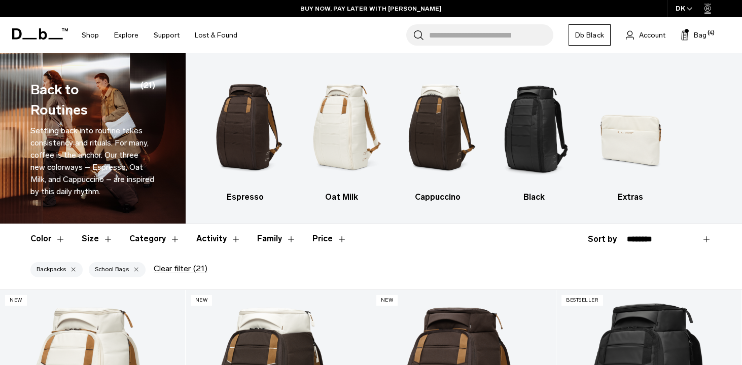
click at [133, 268] on div "button" at bounding box center [136, 269] width 7 height 7
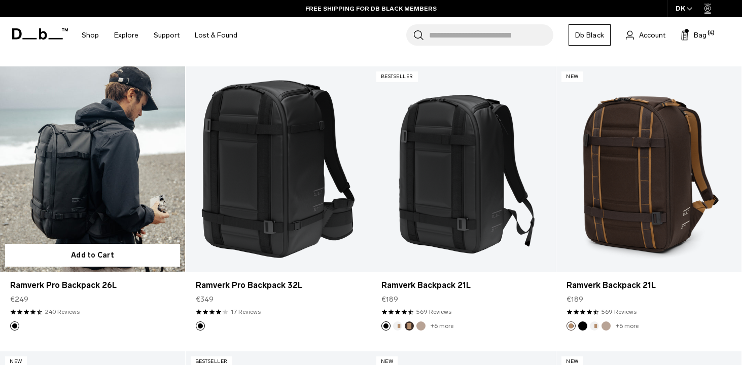
scroll to position [506, 0]
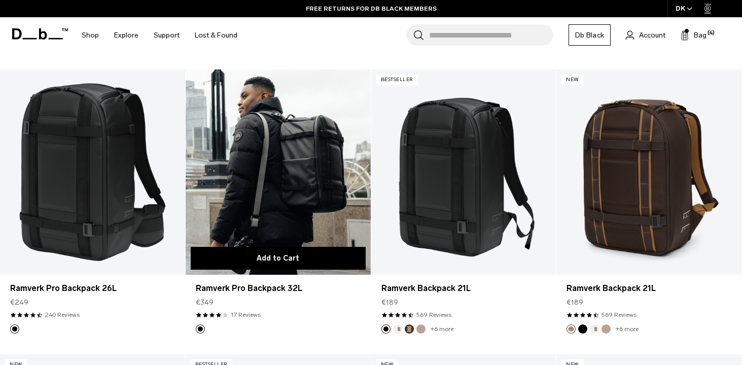
click at [290, 260] on button "Add to Cart" at bounding box center [278, 258] width 175 height 23
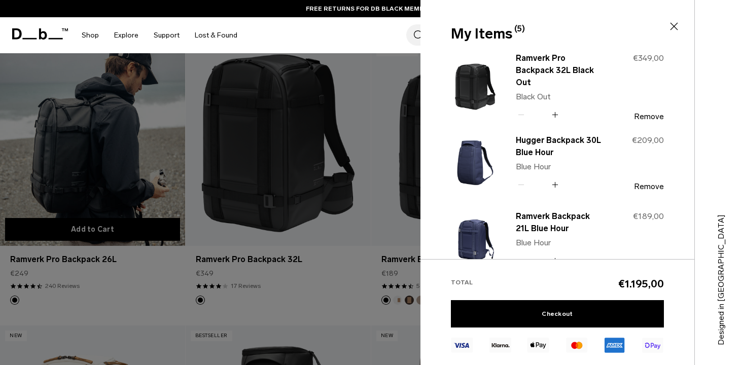
scroll to position [534, 0]
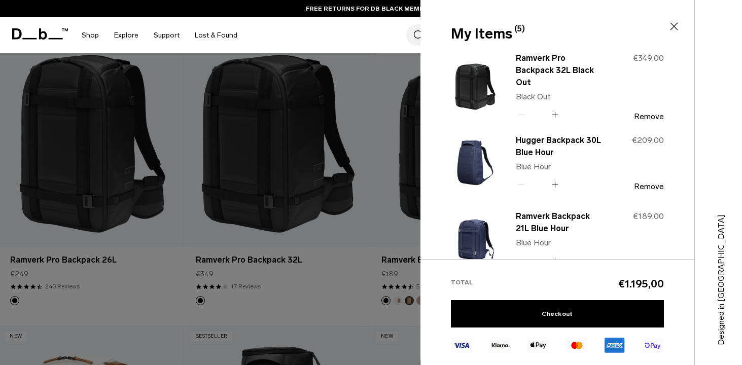
click at [675, 23] on icon at bounding box center [674, 26] width 12 height 12
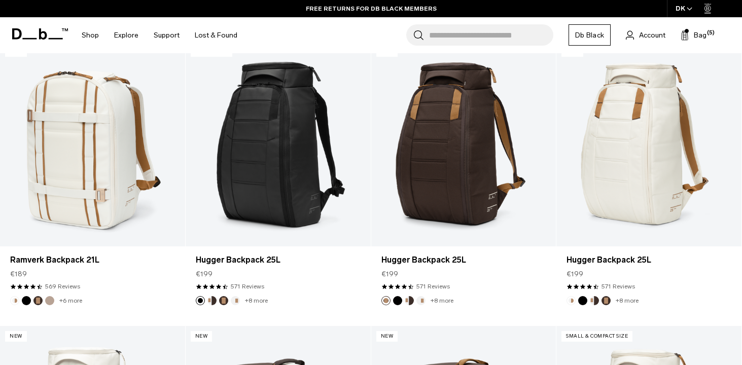
scroll to position [823, 0]
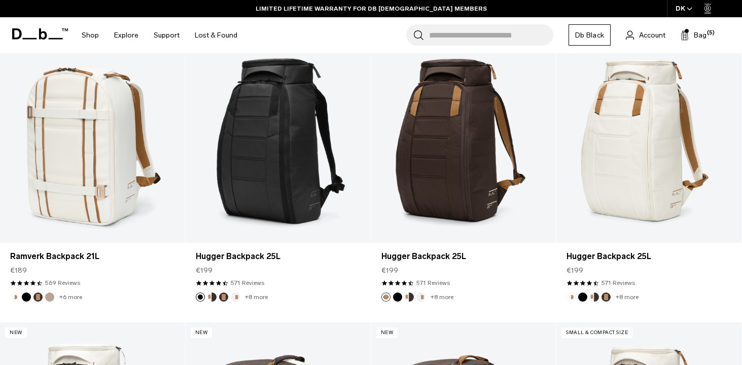
click at [707, 33] on div "Search for Bags, Luggage... Search Close Trending Products All Products Hugger …" at bounding box center [489, 35] width 489 height 36
click at [699, 36] on span "Bag" at bounding box center [700, 35] width 13 height 11
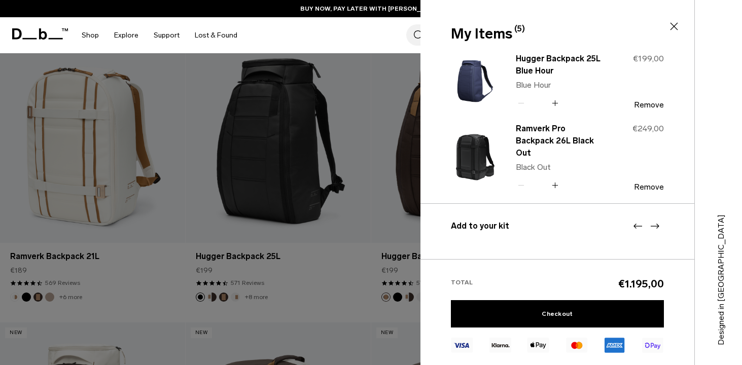
scroll to position [235, 0]
click at [677, 24] on icon at bounding box center [674, 26] width 12 height 12
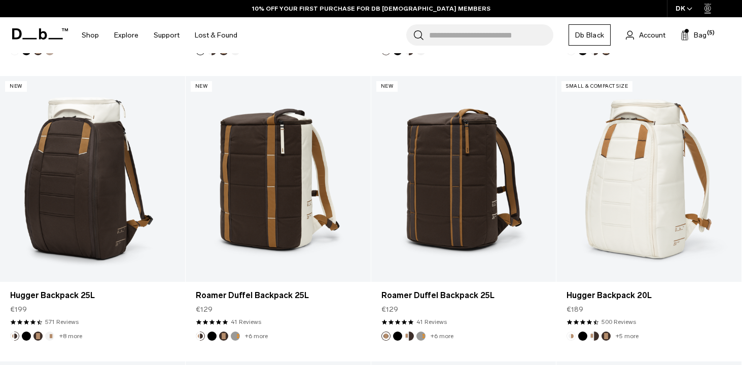
scroll to position [1066, 0]
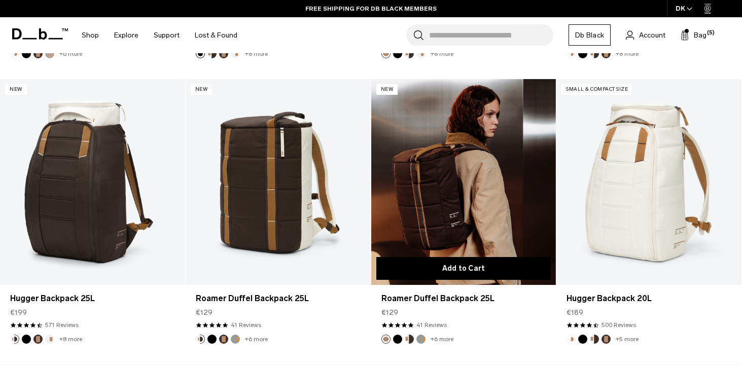
click at [468, 267] on button "Add to Cart" at bounding box center [463, 268] width 175 height 23
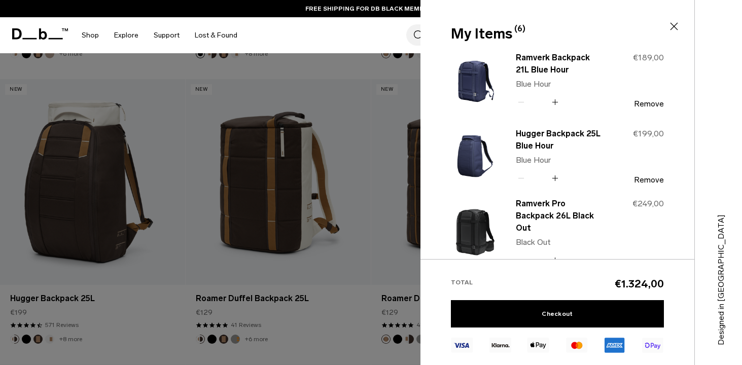
click at [676, 26] on icon at bounding box center [674, 26] width 12 height 12
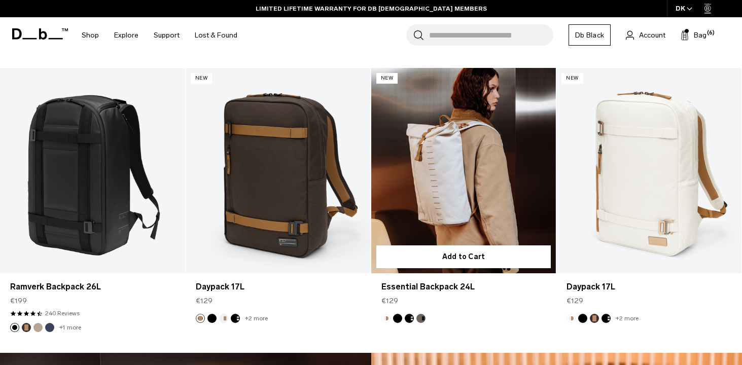
scroll to position [1640, 0]
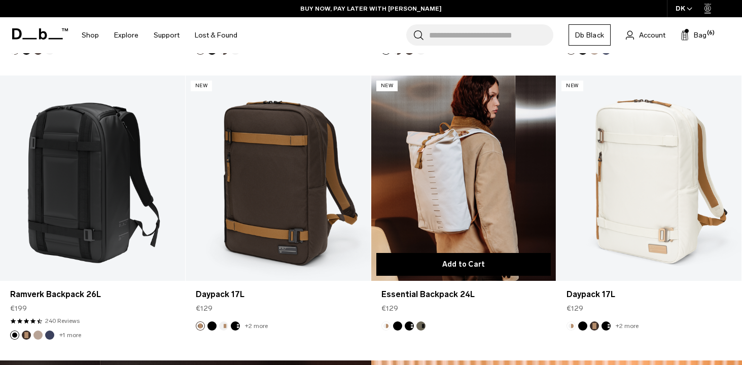
click at [467, 266] on button "Add to Cart" at bounding box center [463, 264] width 175 height 23
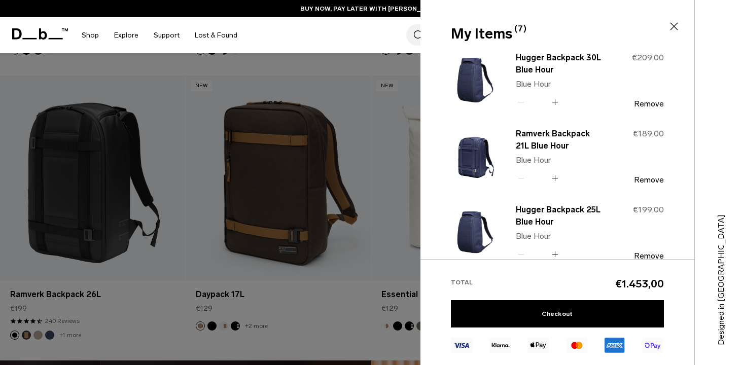
click at [673, 23] on icon at bounding box center [674, 26] width 12 height 12
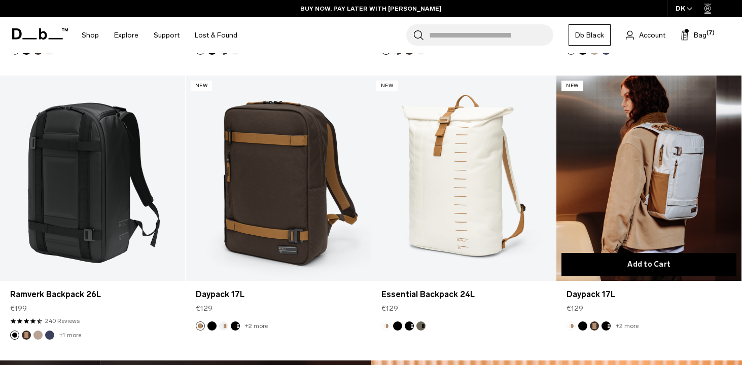
click at [637, 264] on button "Add to Cart" at bounding box center [648, 264] width 175 height 23
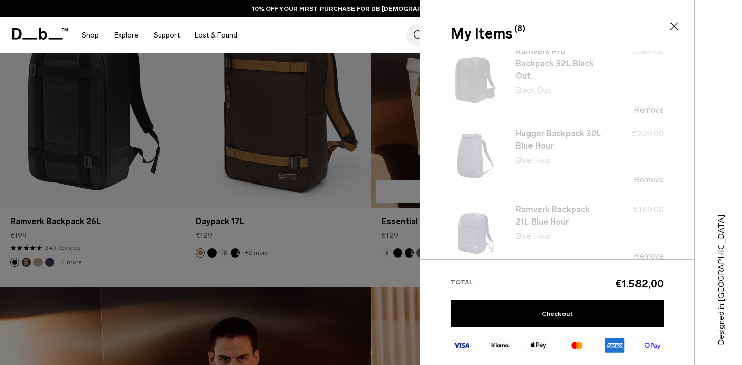
scroll to position [1721, 0]
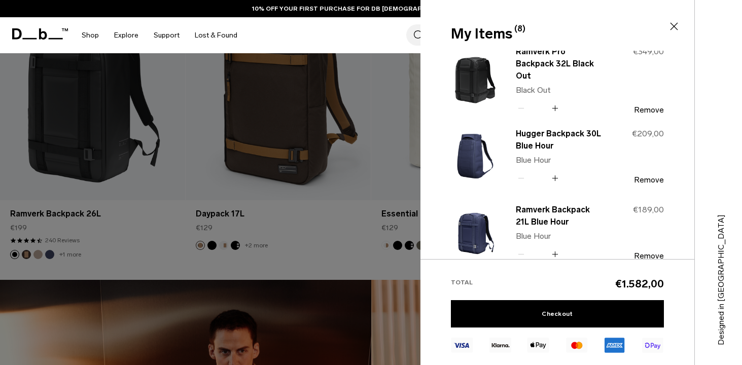
click at [672, 30] on icon at bounding box center [674, 26] width 12 height 12
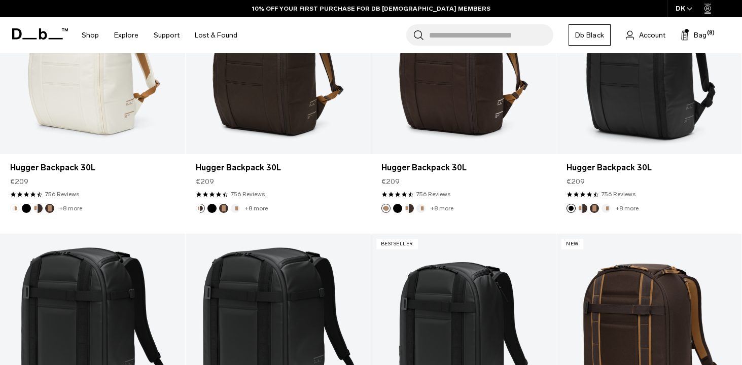
scroll to position [0, 0]
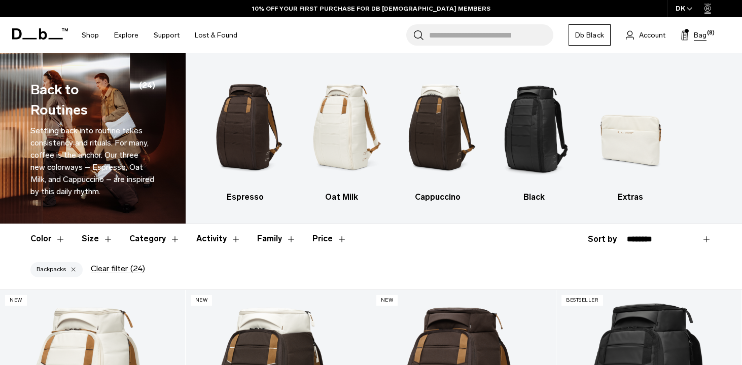
click at [700, 39] on span "Bag" at bounding box center [700, 35] width 13 height 11
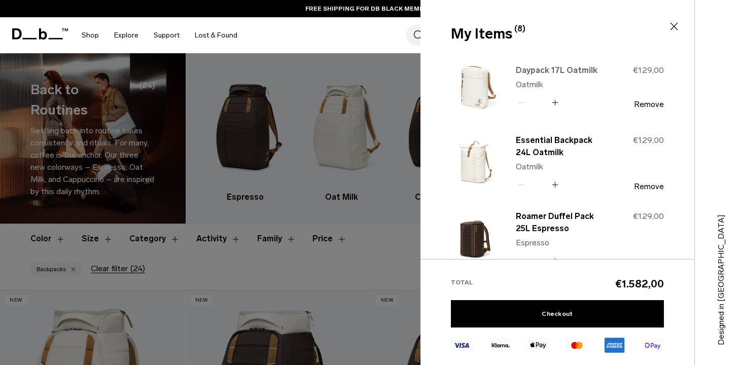
click at [543, 67] on link "Daypack 17L Oatmilk" at bounding box center [559, 70] width 86 height 12
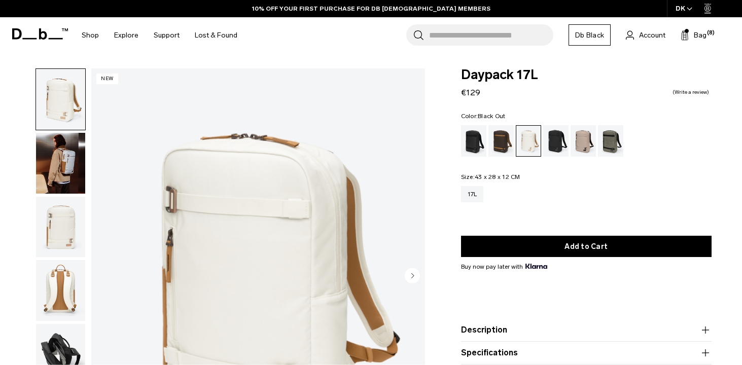
click at [466, 145] on div "Black Out" at bounding box center [474, 140] width 26 height 31
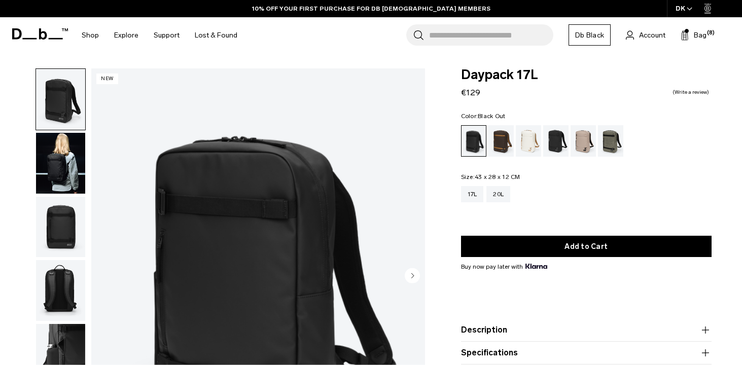
click at [66, 168] on img "button" at bounding box center [60, 163] width 49 height 61
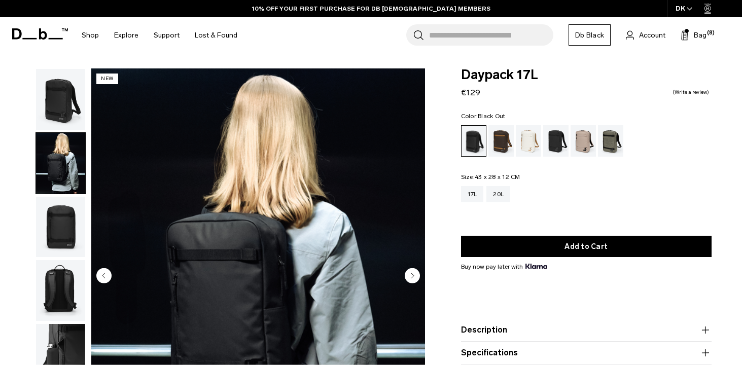
click at [56, 228] on img "button" at bounding box center [60, 227] width 49 height 61
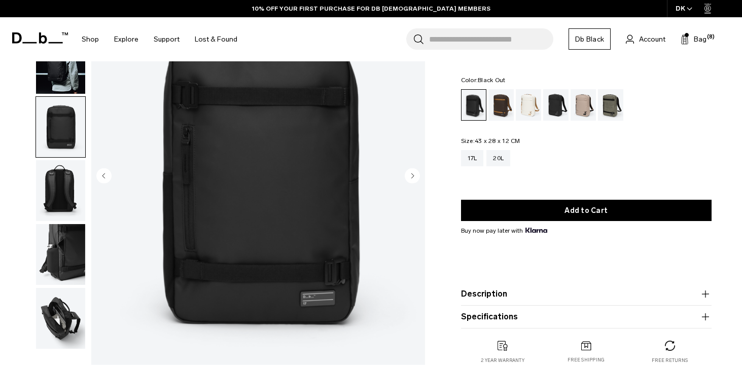
scroll to position [114, 0]
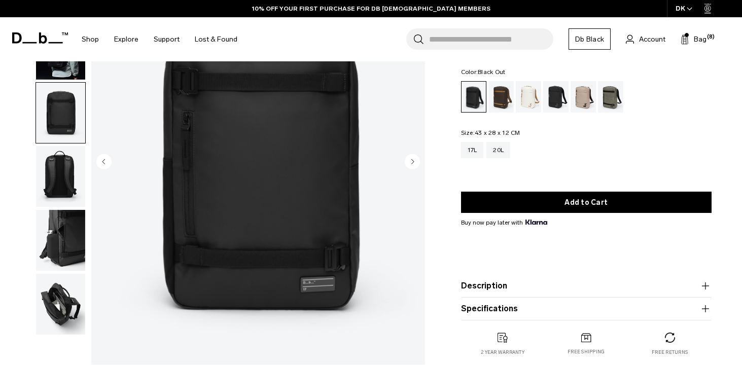
click at [58, 172] on img "button" at bounding box center [60, 176] width 49 height 61
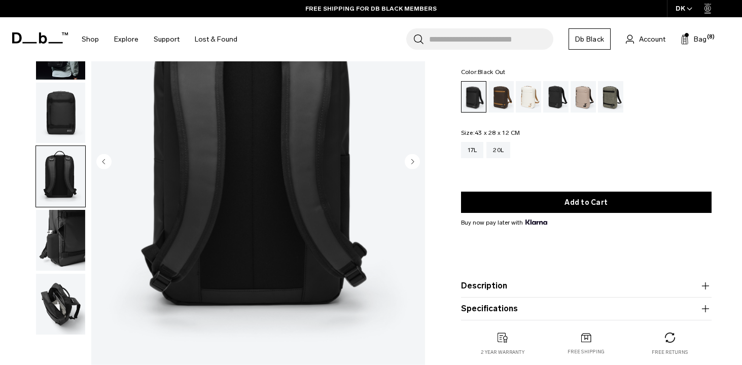
click at [63, 223] on img "button" at bounding box center [60, 240] width 49 height 61
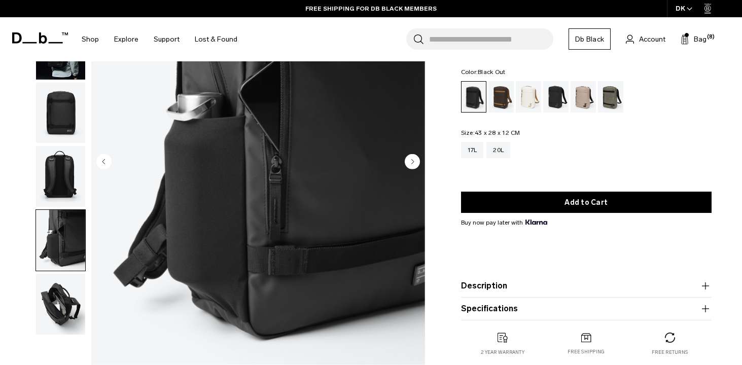
click at [57, 299] on img "button" at bounding box center [60, 304] width 49 height 61
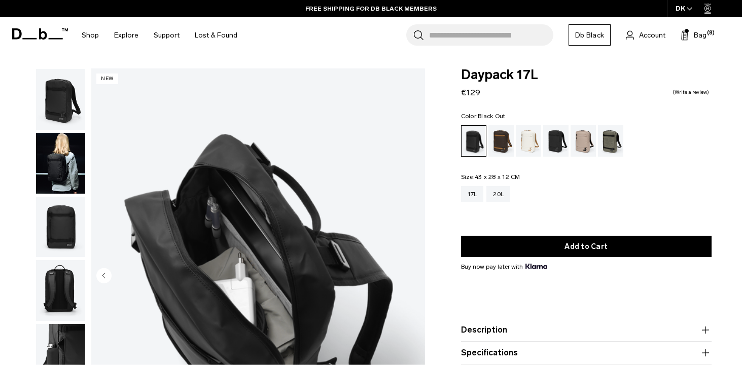
scroll to position [8, 0]
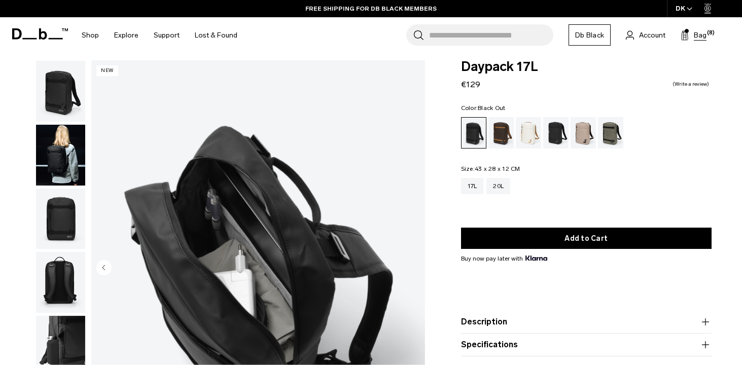
click at [702, 32] on span "Bag" at bounding box center [700, 35] width 13 height 11
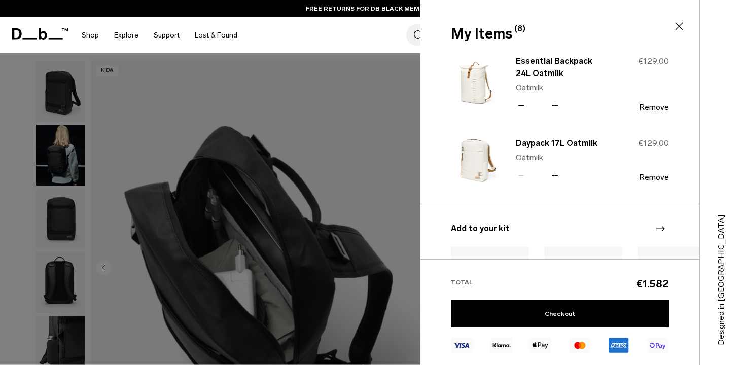
scroll to position [452, 0]
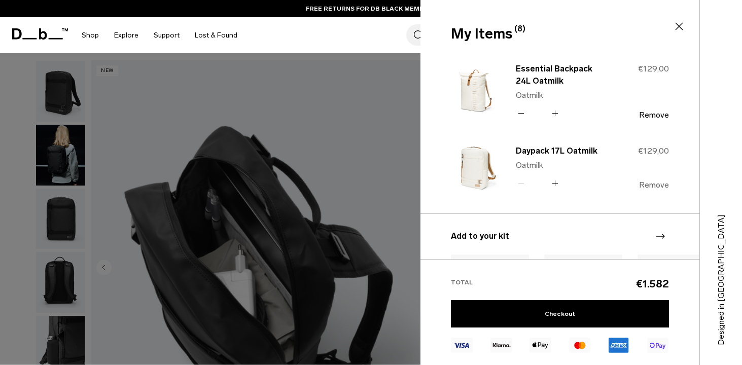
click at [655, 187] on button "Remove" at bounding box center [654, 185] width 30 height 9
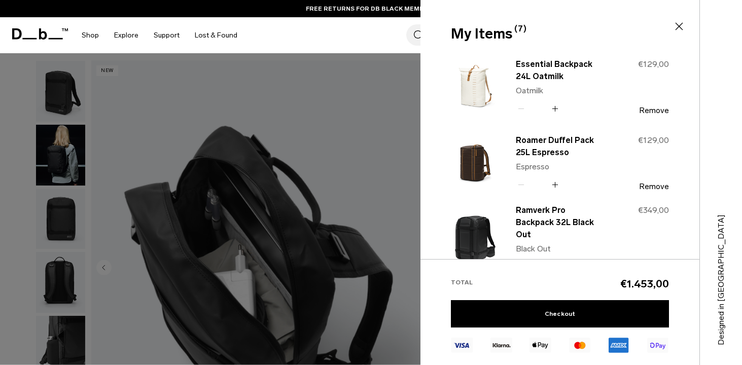
scroll to position [0, 0]
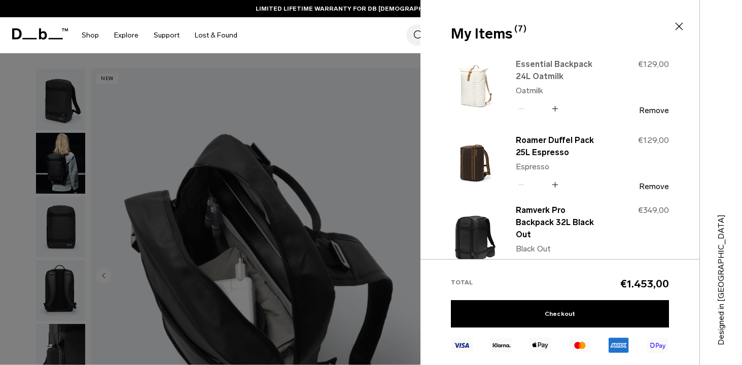
click at [577, 63] on link "Essential Backpack 24L Oatmilk" at bounding box center [560, 70] width 89 height 24
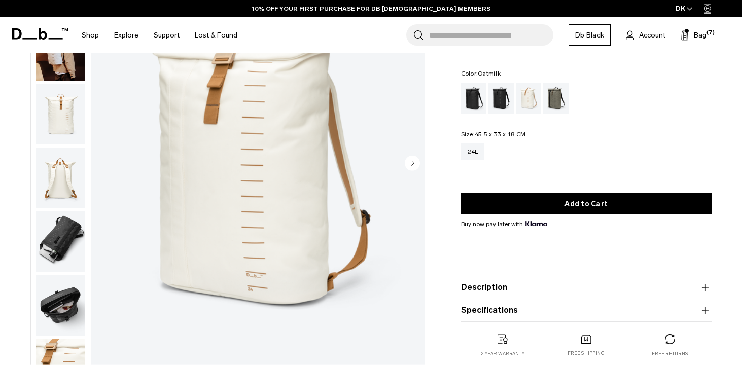
scroll to position [114, 0]
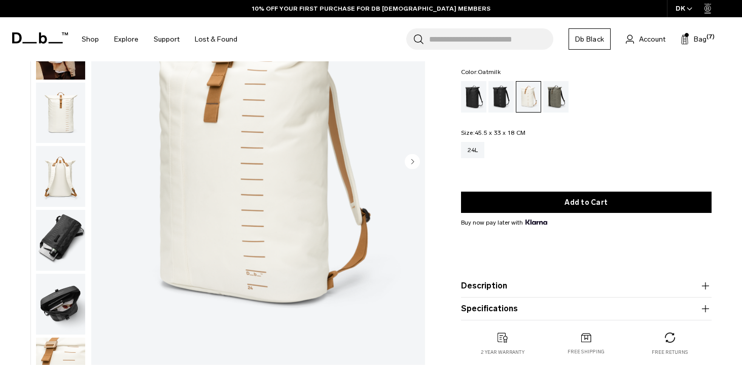
click at [414, 161] on circle "Next slide" at bounding box center [412, 161] width 15 height 15
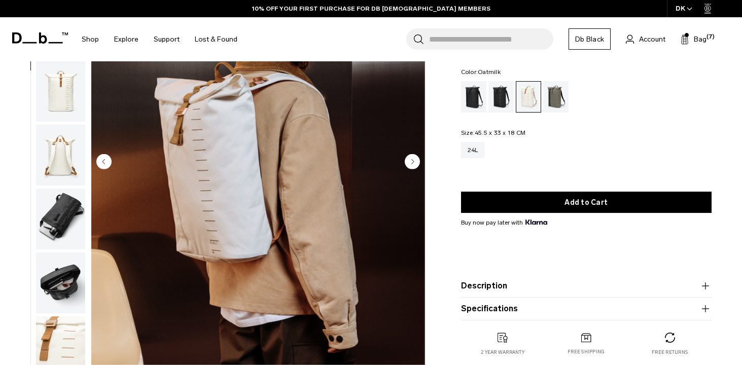
scroll to position [27, 0]
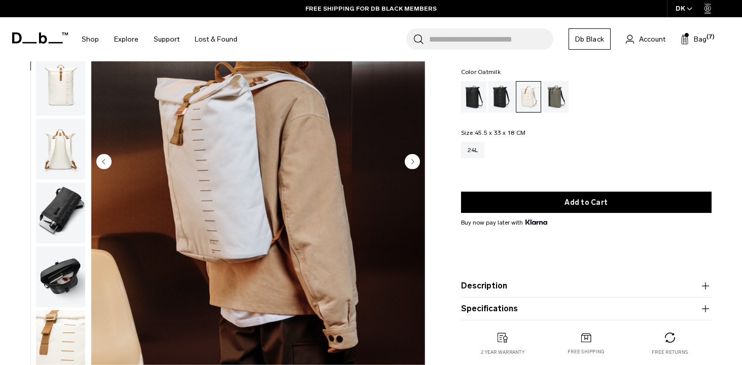
click at [414, 161] on circle "Next slide" at bounding box center [412, 161] width 15 height 15
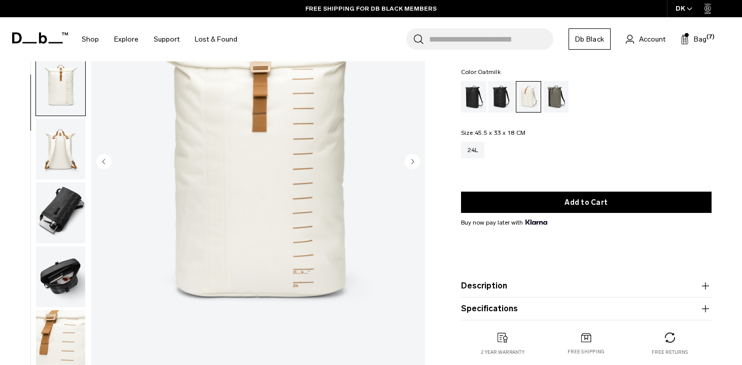
click at [414, 161] on circle "Next slide" at bounding box center [412, 161] width 15 height 15
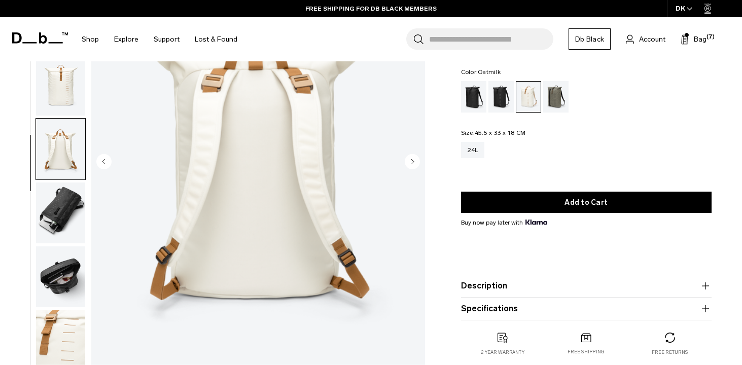
click at [414, 161] on circle "Next slide" at bounding box center [412, 161] width 15 height 15
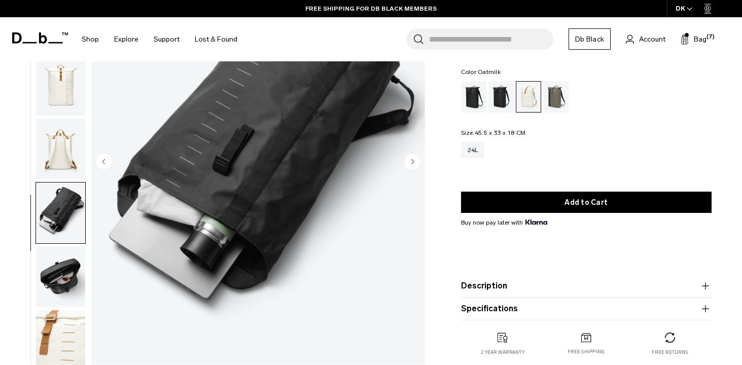
click at [414, 161] on circle "Next slide" at bounding box center [412, 161] width 15 height 15
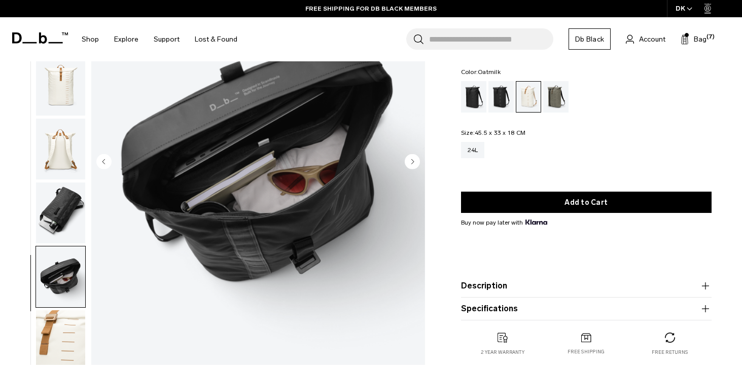
click at [414, 161] on circle "Next slide" at bounding box center [412, 161] width 15 height 15
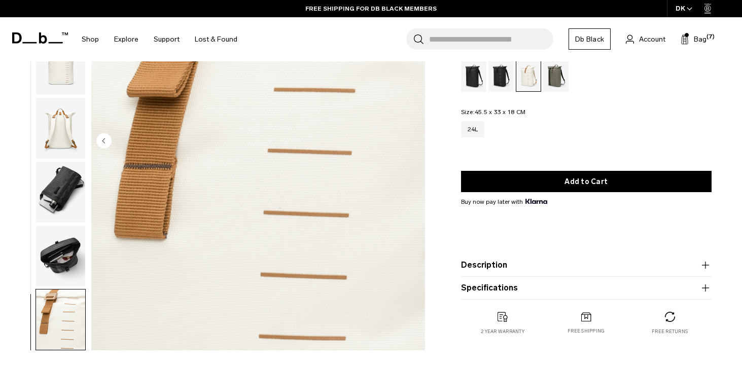
scroll to position [0, 0]
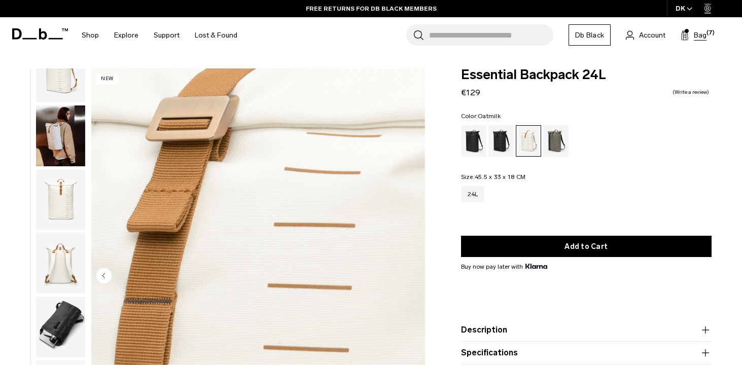
click at [702, 34] on span "Bag" at bounding box center [700, 35] width 13 height 11
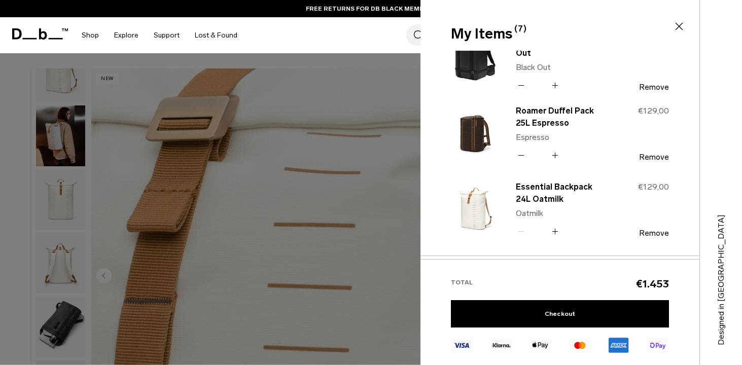
scroll to position [331, 0]
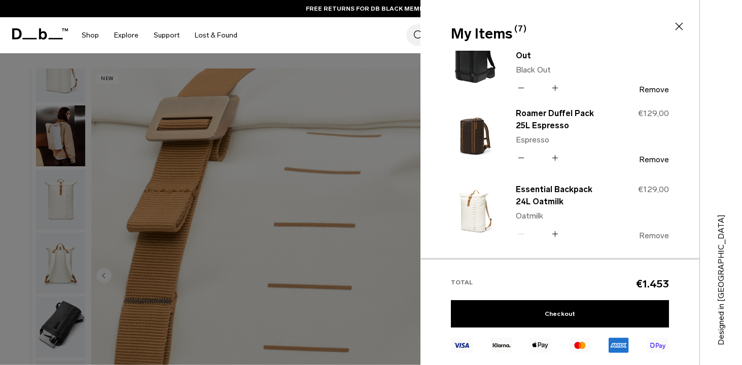
click at [648, 236] on button "Remove" at bounding box center [654, 235] width 30 height 9
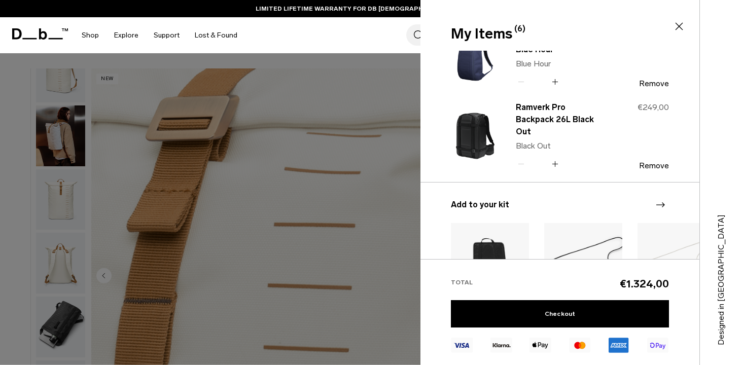
scroll to position [0, 0]
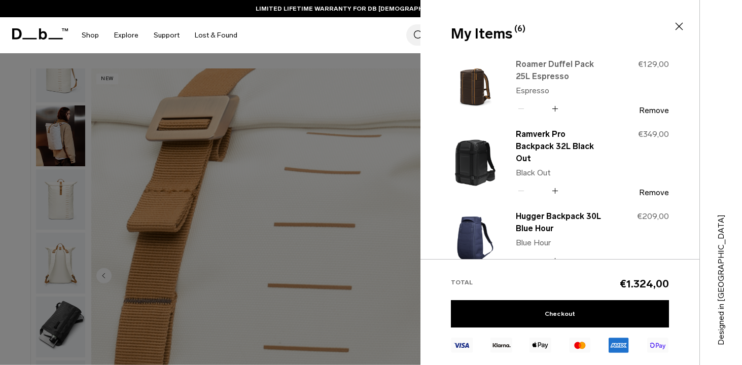
click at [562, 66] on link "Roamer Duffel Pack 25L Espresso" at bounding box center [560, 70] width 89 height 24
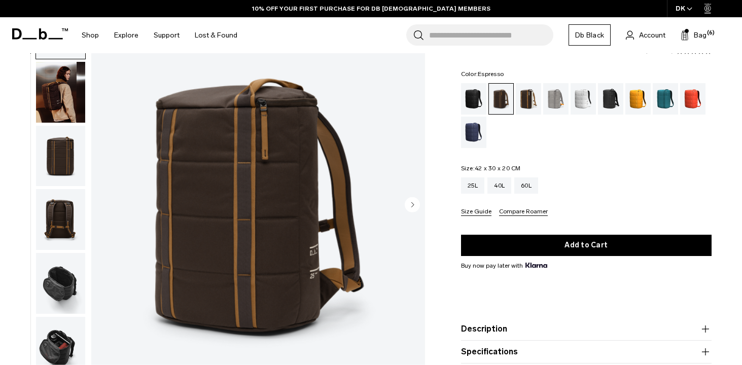
scroll to position [76, 0]
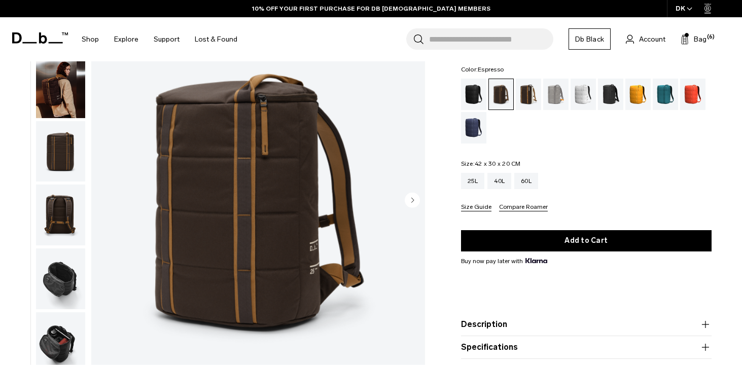
click at [48, 162] on img "button" at bounding box center [60, 151] width 49 height 61
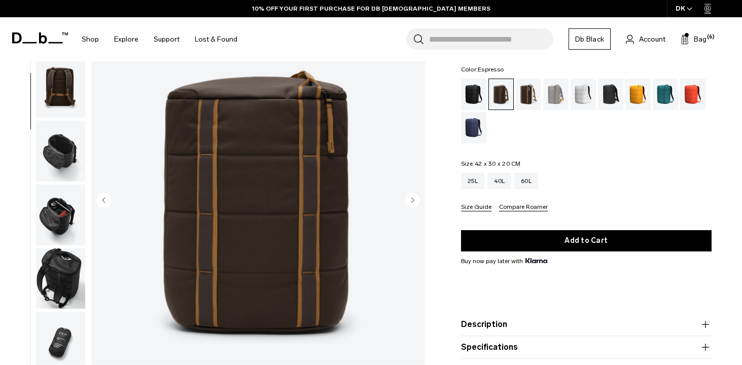
click at [63, 148] on img "button" at bounding box center [60, 151] width 49 height 61
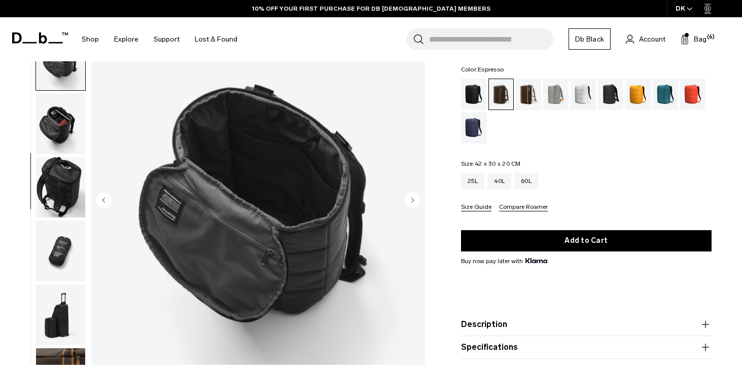
scroll to position [96, 0]
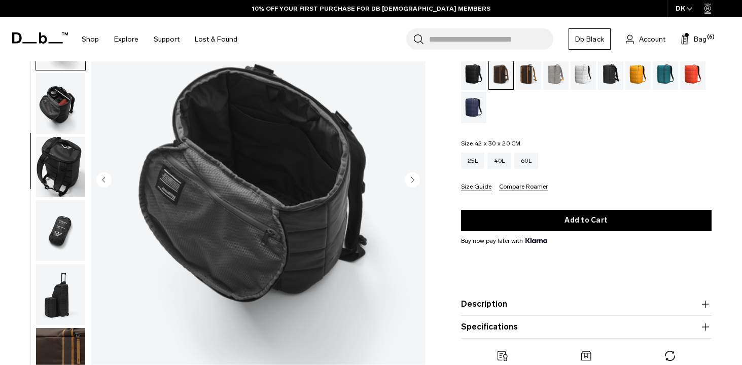
click at [50, 169] on img "button" at bounding box center [60, 167] width 49 height 61
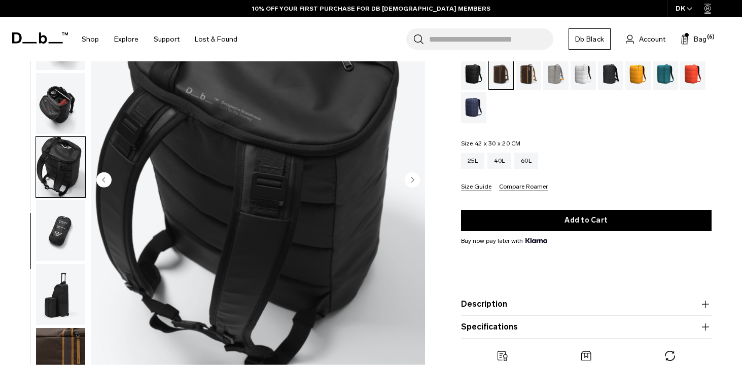
click at [51, 247] on img "button" at bounding box center [60, 230] width 49 height 61
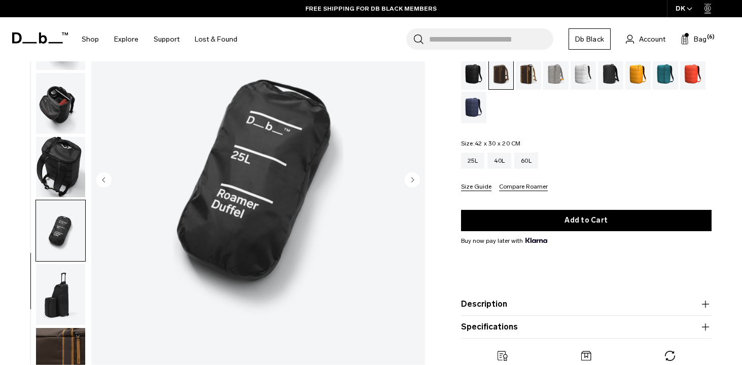
click at [60, 281] on img "button" at bounding box center [60, 294] width 49 height 61
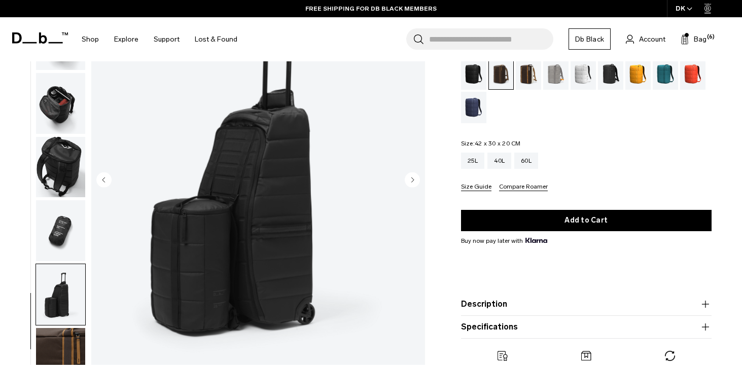
click at [62, 321] on img "button" at bounding box center [60, 294] width 49 height 61
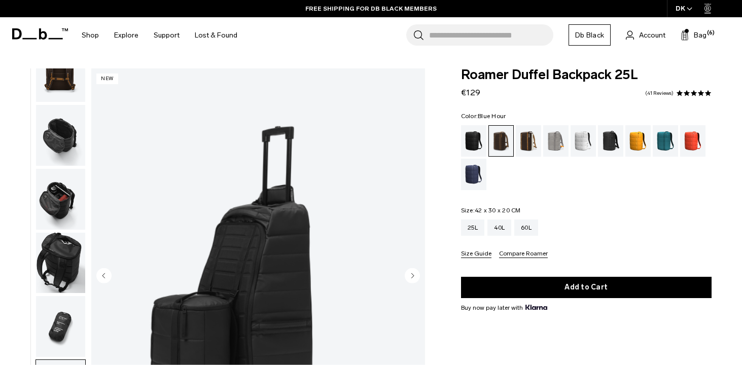
click at [470, 177] on div "Blue Hour" at bounding box center [474, 174] width 26 height 31
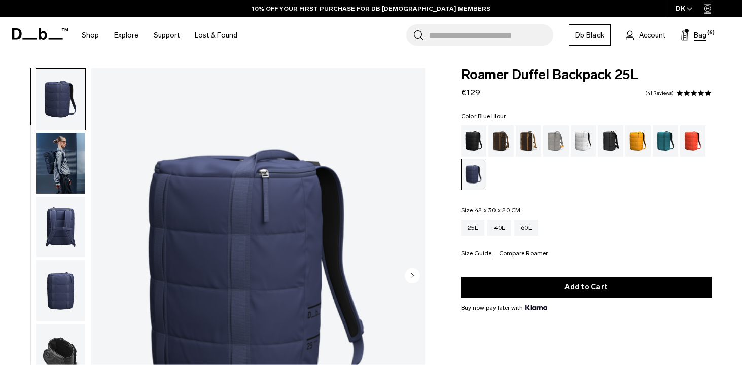
click at [694, 31] on span "Bag" at bounding box center [700, 35] width 13 height 11
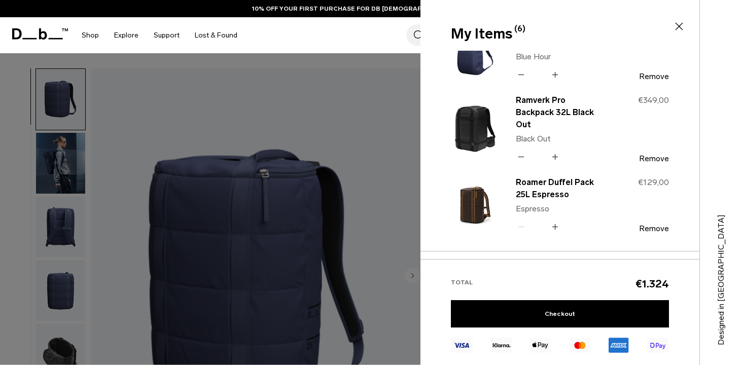
scroll to position [262, 0]
click at [653, 225] on button "Remove" at bounding box center [654, 229] width 30 height 9
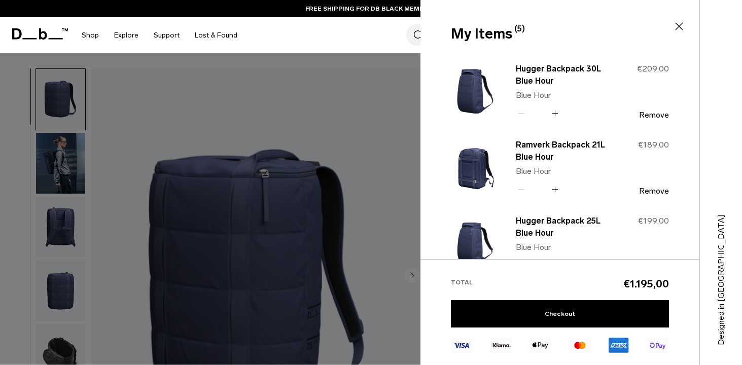
scroll to position [0, 0]
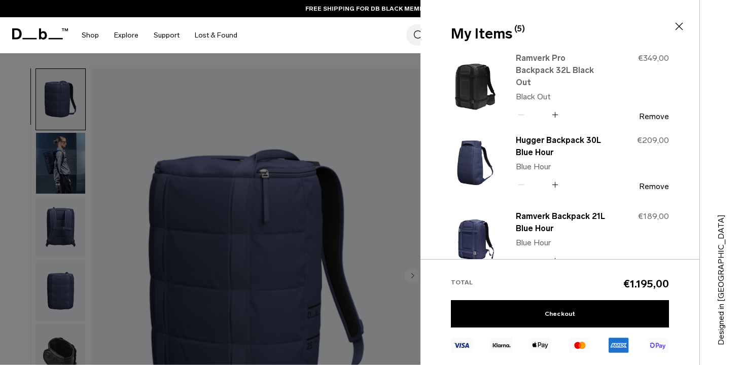
click at [570, 63] on link "Ramverk Pro Backpack 32L Black Out" at bounding box center [560, 70] width 89 height 37
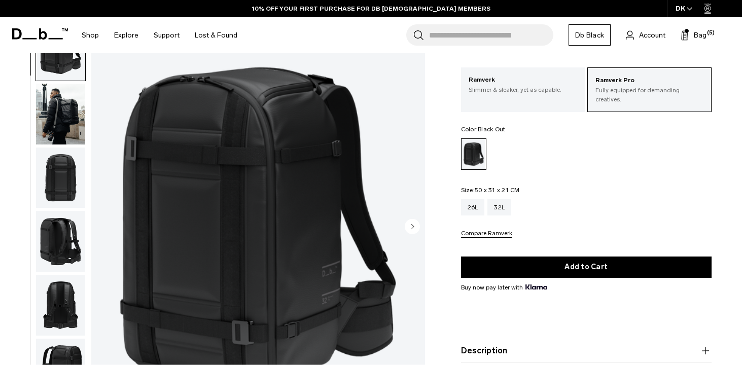
scroll to position [63, 0]
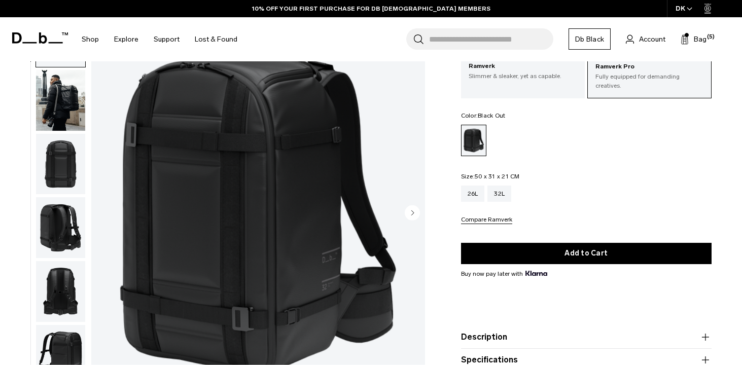
click at [72, 112] on img "button" at bounding box center [60, 100] width 49 height 61
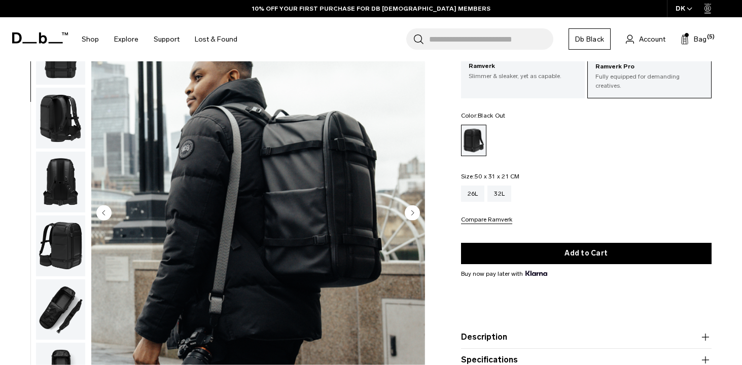
scroll to position [120, 0]
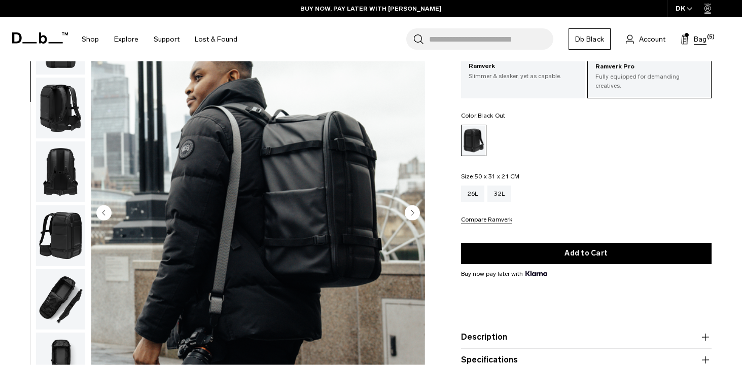
click at [703, 42] on span "Bag" at bounding box center [700, 39] width 13 height 11
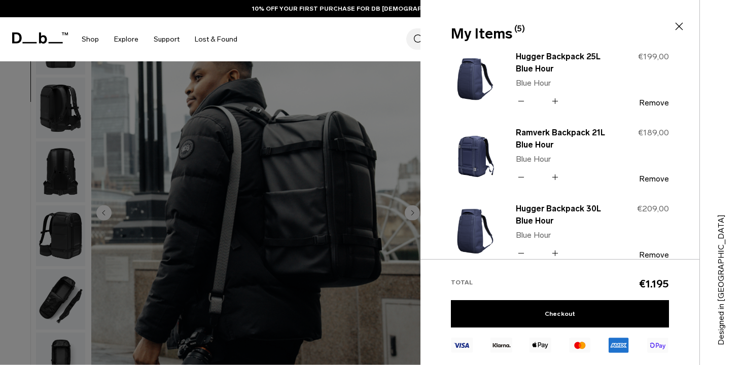
scroll to position [98, 0]
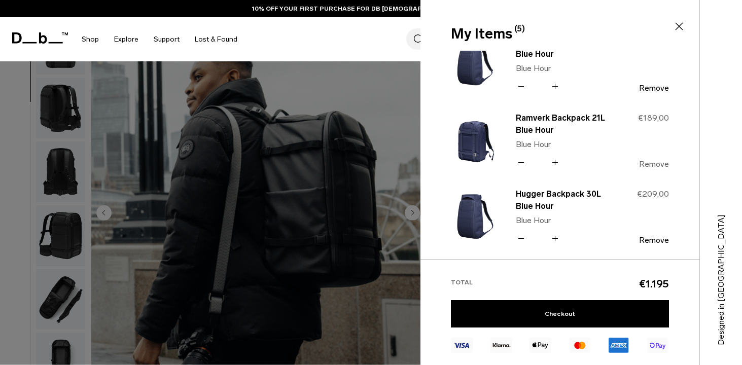
click at [649, 163] on button "Remove" at bounding box center [654, 164] width 30 height 9
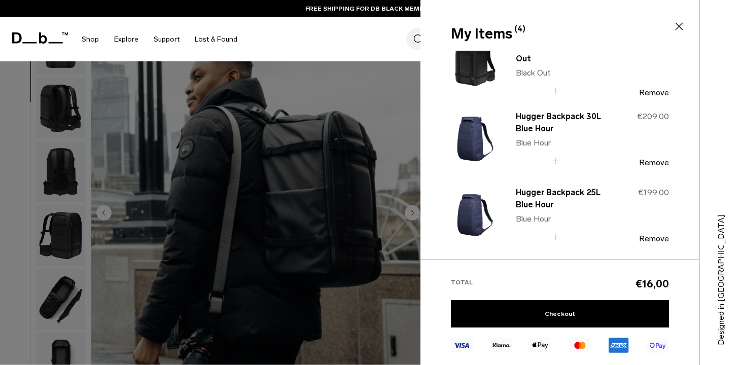
scroll to position [0, 0]
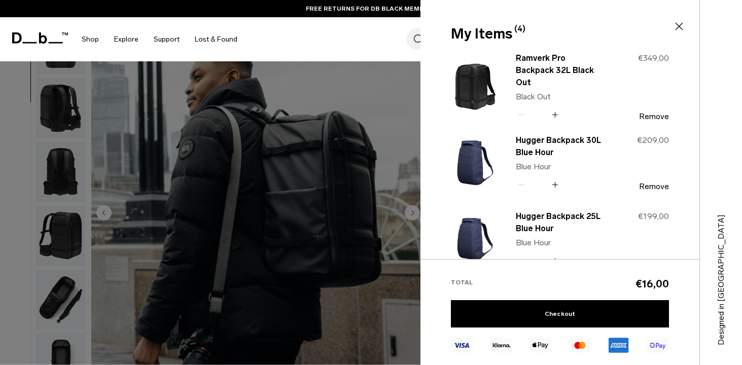
click at [682, 27] on icon at bounding box center [679, 26] width 12 height 12
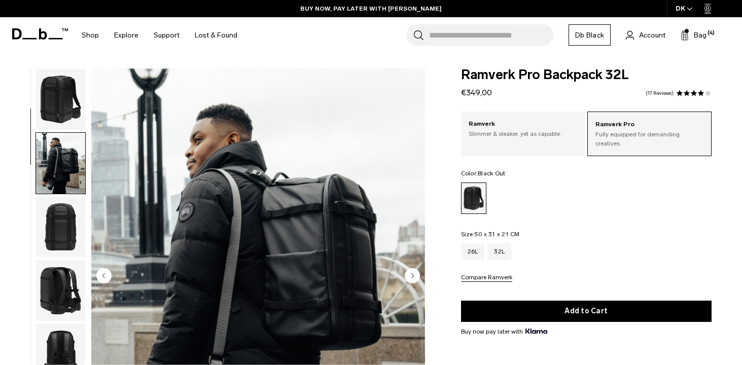
click at [56, 104] on img "button" at bounding box center [60, 99] width 49 height 61
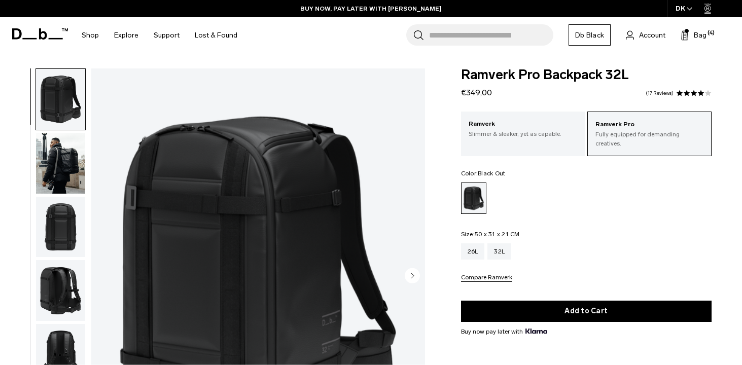
scroll to position [20, 0]
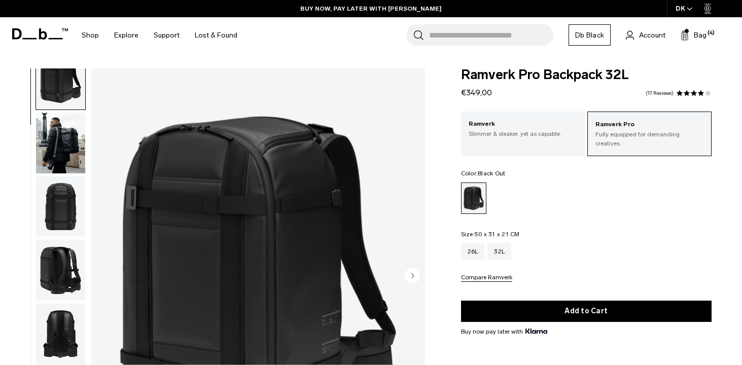
click at [45, 140] on img "button" at bounding box center [60, 143] width 49 height 61
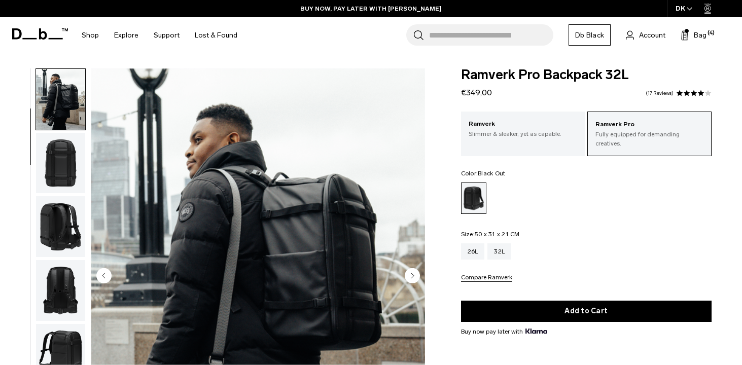
click at [58, 162] on img "button" at bounding box center [60, 163] width 49 height 61
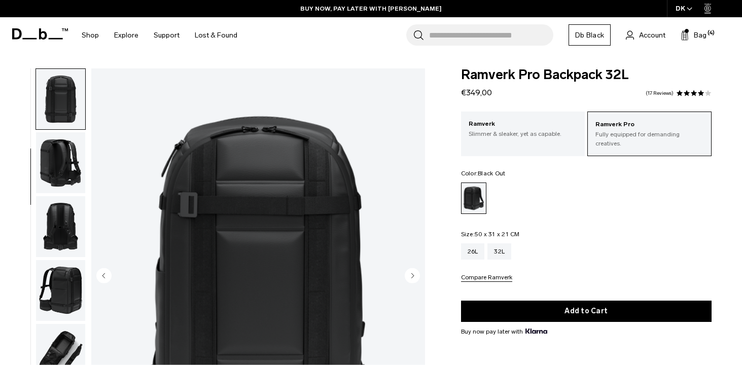
click at [62, 162] on img "button" at bounding box center [60, 162] width 49 height 61
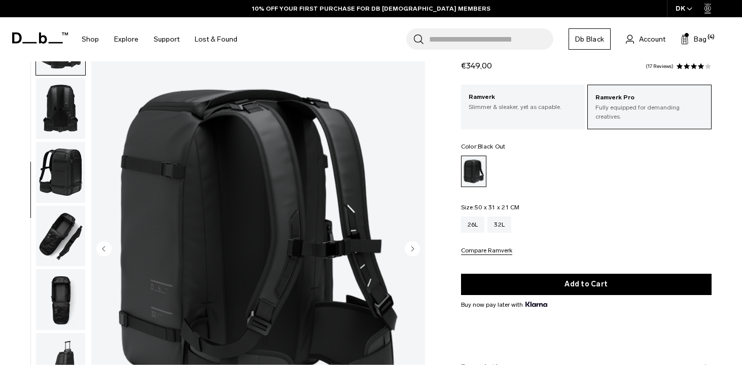
scroll to position [0, 0]
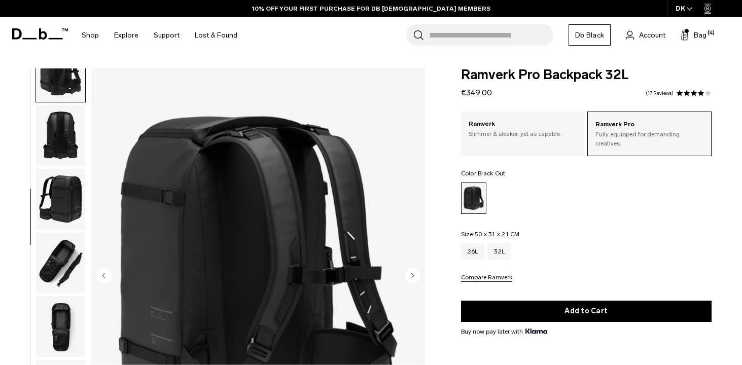
click at [63, 128] on img "button" at bounding box center [60, 135] width 49 height 61
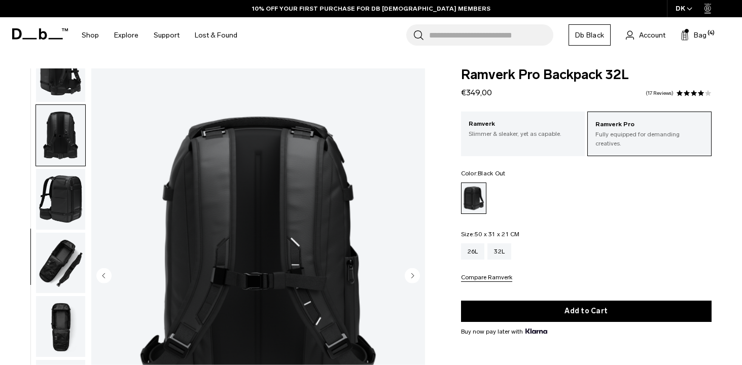
click at [70, 197] on img "button" at bounding box center [60, 199] width 49 height 61
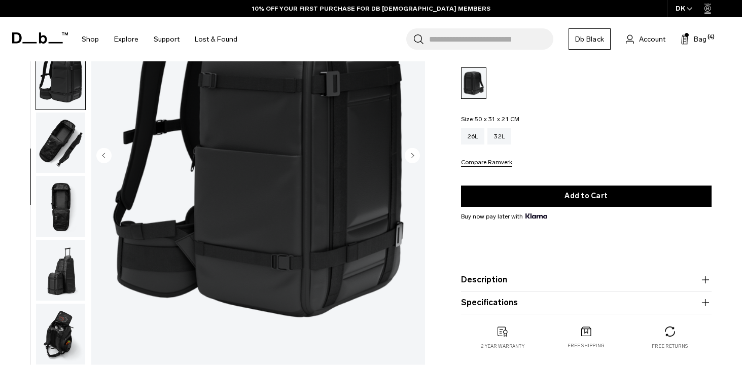
scroll to position [45, 0]
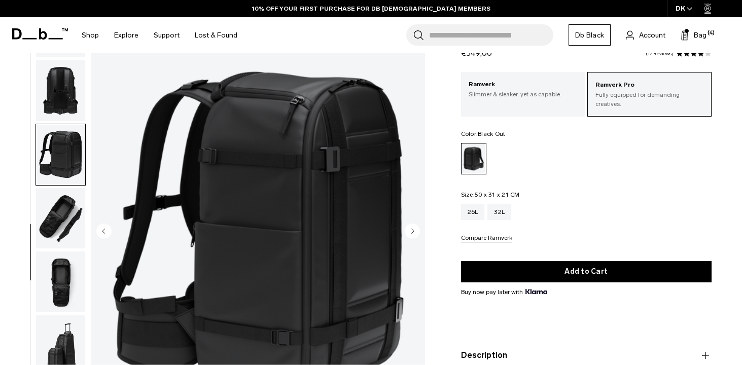
click at [48, 218] on img "button" at bounding box center [60, 218] width 49 height 61
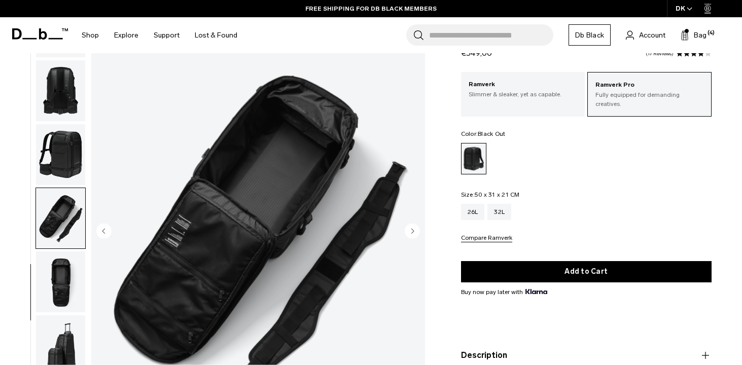
click at [66, 294] on img "button" at bounding box center [60, 282] width 49 height 61
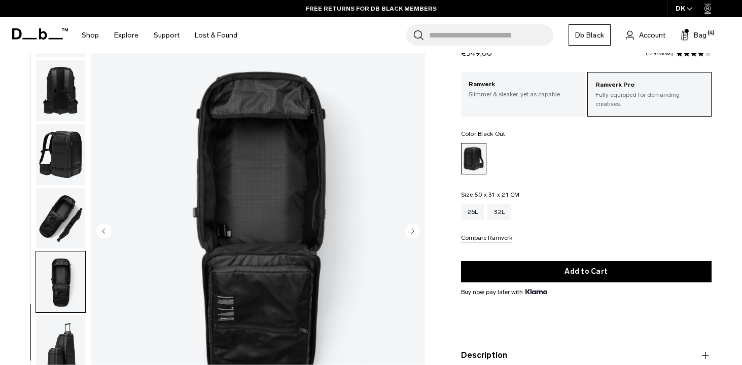
click at [64, 332] on img "button" at bounding box center [60, 345] width 49 height 61
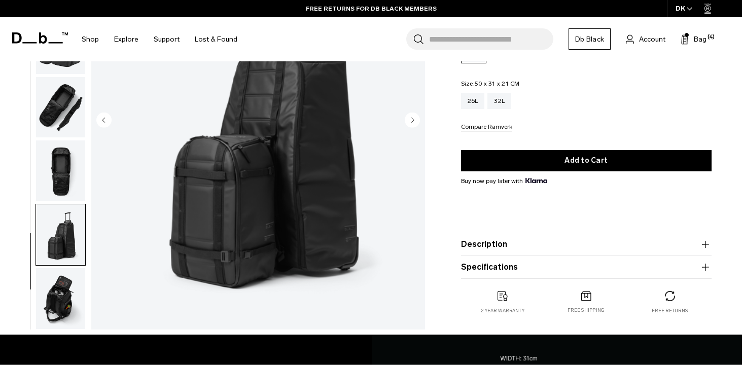
scroll to position [158, 0]
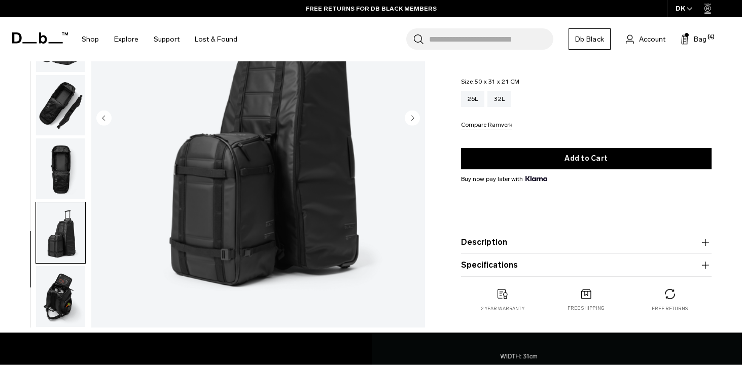
click at [63, 285] on img "button" at bounding box center [60, 296] width 49 height 61
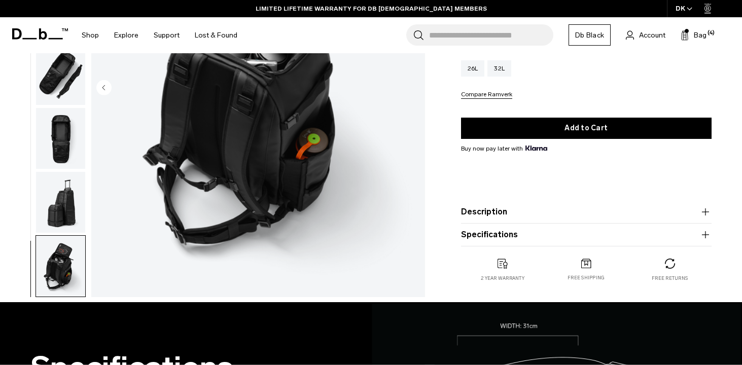
scroll to position [0, 0]
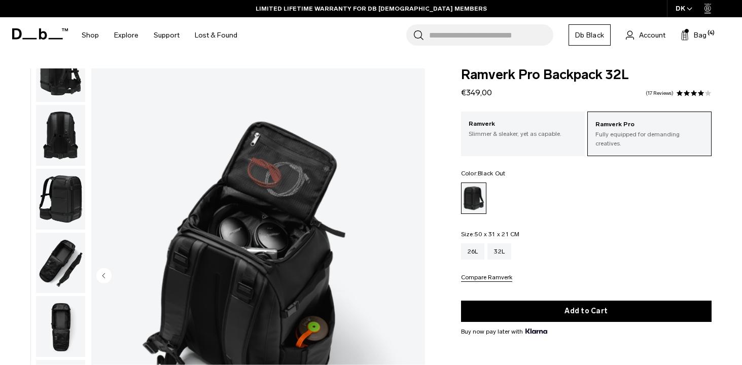
click at [707, 34] on div "Search for Bags, Luggage... Search Close Trending Products All Products Hugger …" at bounding box center [489, 35] width 489 height 36
click at [698, 34] on span "Bag" at bounding box center [700, 35] width 13 height 11
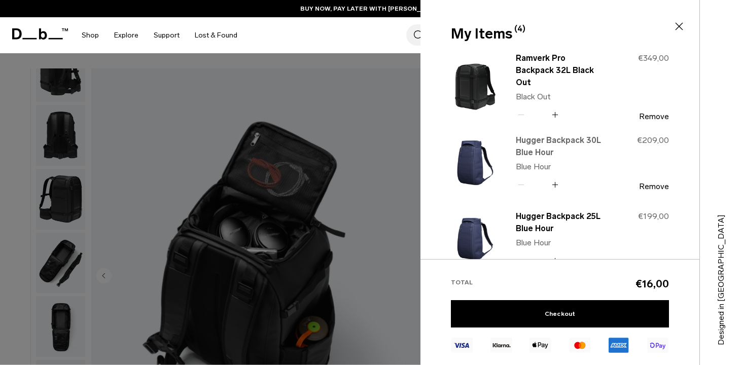
click at [545, 139] on link "Hugger Backpack 30L Blue Hour" at bounding box center [560, 146] width 89 height 24
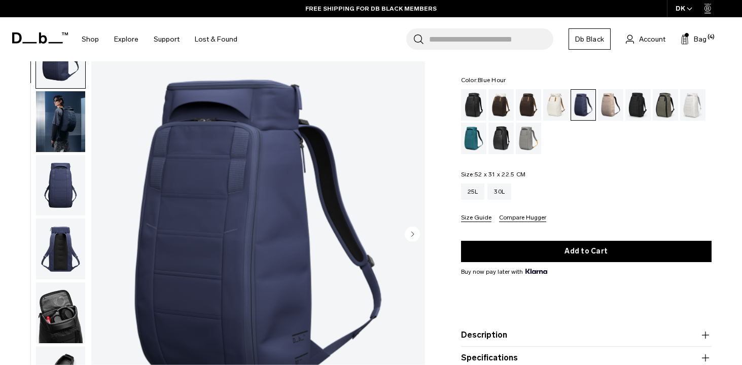
scroll to position [37, 0]
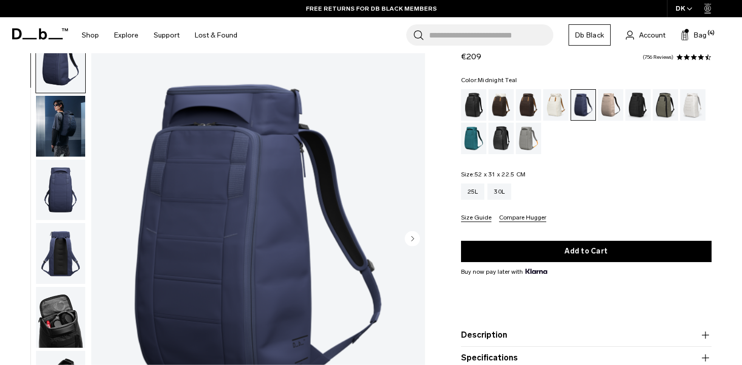
click at [477, 144] on div "Midnight Teal" at bounding box center [474, 138] width 26 height 31
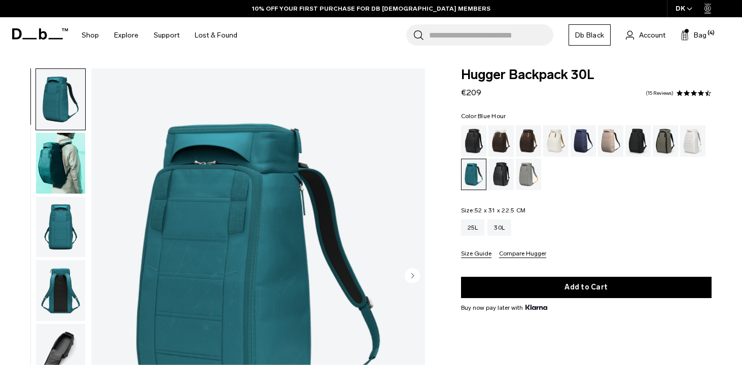
click at [577, 142] on div "Blue Hour" at bounding box center [583, 140] width 26 height 31
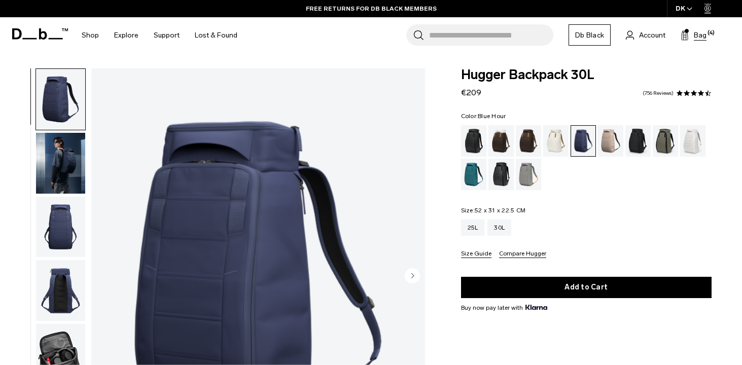
click at [698, 35] on span "Bag" at bounding box center [700, 35] width 13 height 11
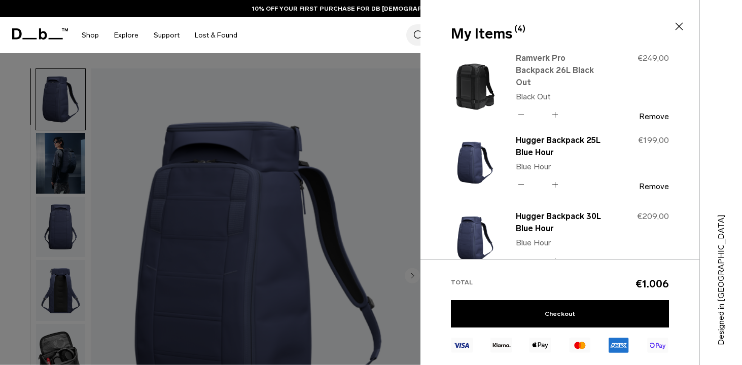
click at [551, 63] on link "Ramverk Pro Backpack 26L Black Out" at bounding box center [560, 70] width 89 height 37
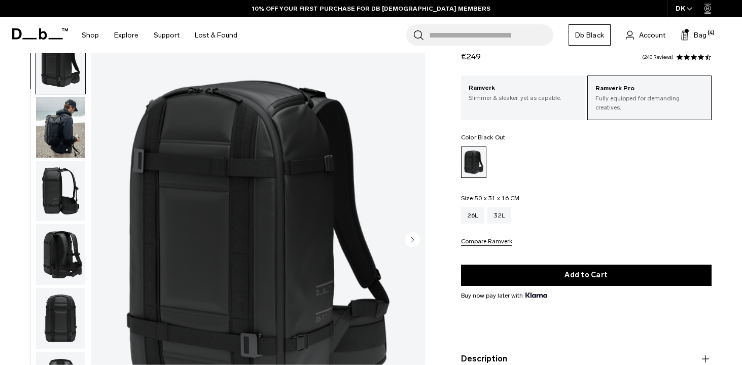
scroll to position [29, 0]
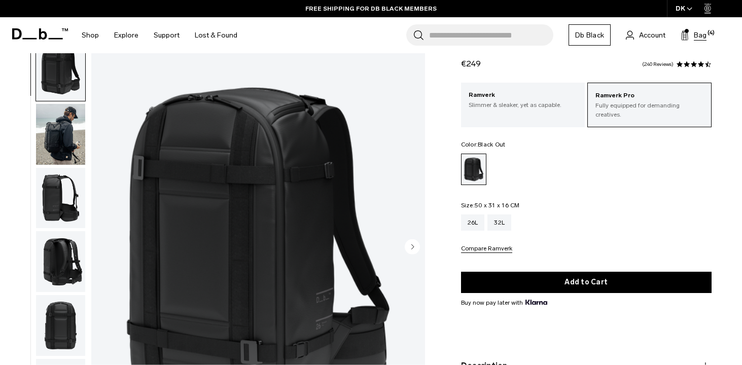
click at [698, 37] on span "Bag" at bounding box center [700, 35] width 13 height 11
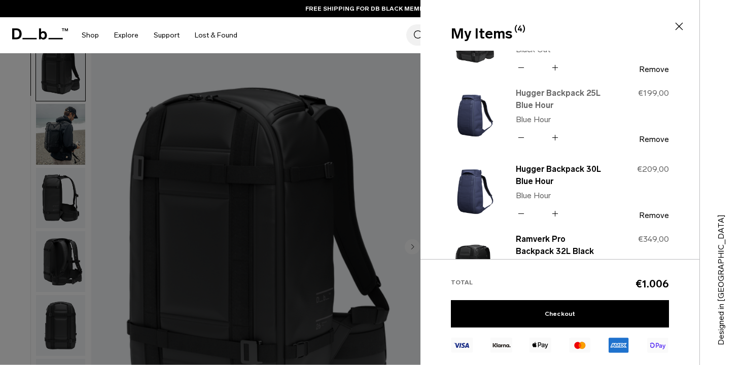
scroll to position [0, 0]
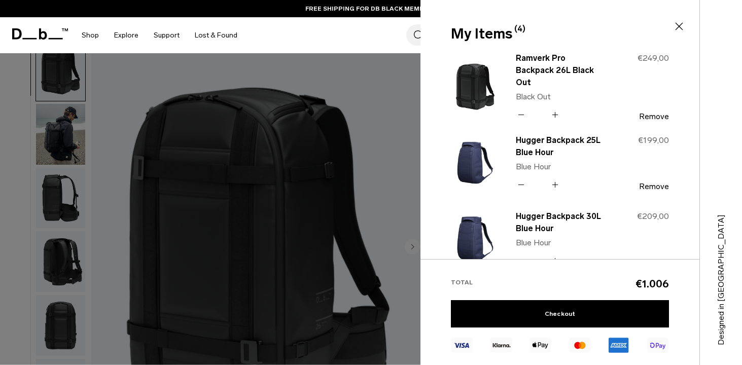
click at [678, 26] on icon at bounding box center [679, 26] width 12 height 12
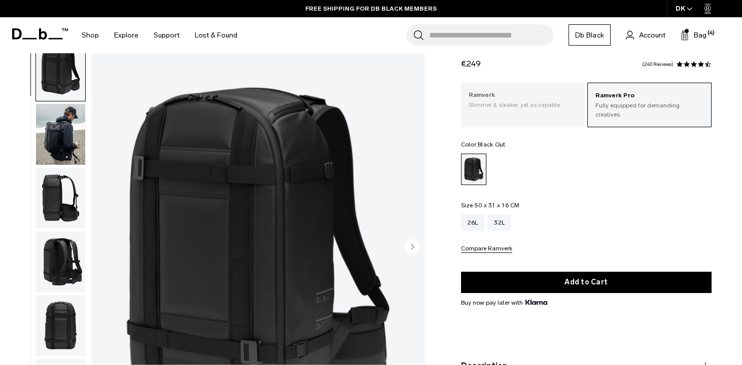
click at [507, 101] on p "Slimmer & sleaker, yet as capable." at bounding box center [523, 104] width 109 height 9
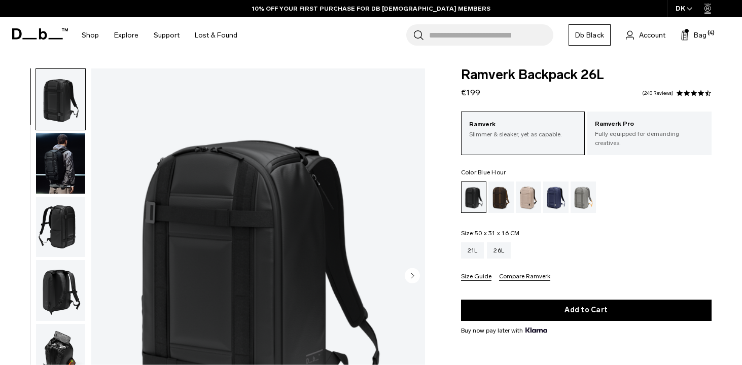
click at [552, 190] on div "Blue Hour" at bounding box center [556, 197] width 26 height 31
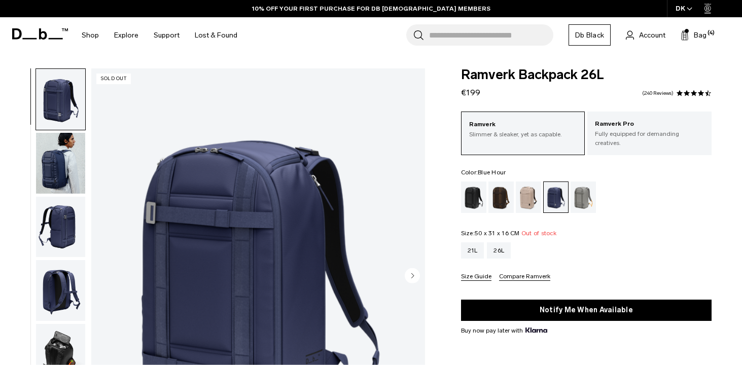
click at [73, 165] on img "button" at bounding box center [60, 163] width 49 height 61
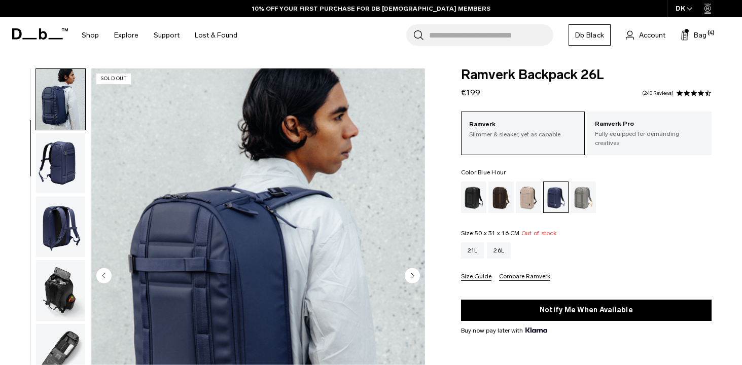
click at [65, 176] on img "button" at bounding box center [60, 163] width 49 height 61
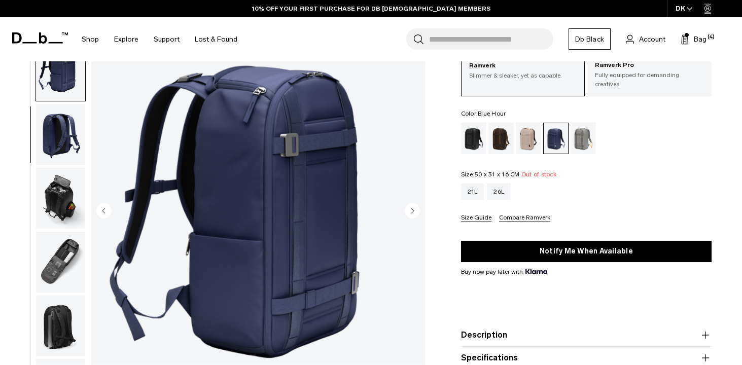
scroll to position [66, 0]
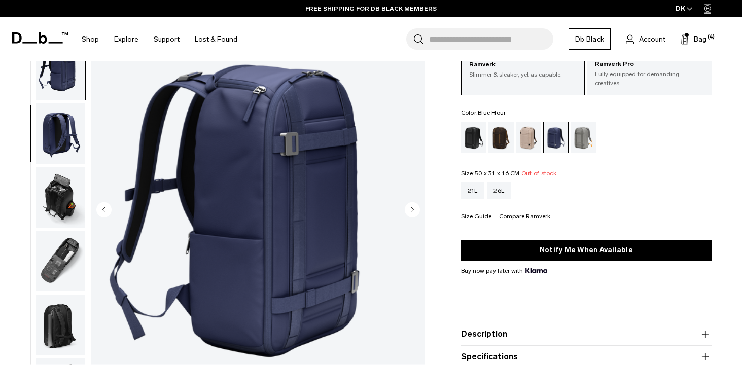
click at [58, 154] on img "button" at bounding box center [60, 133] width 49 height 61
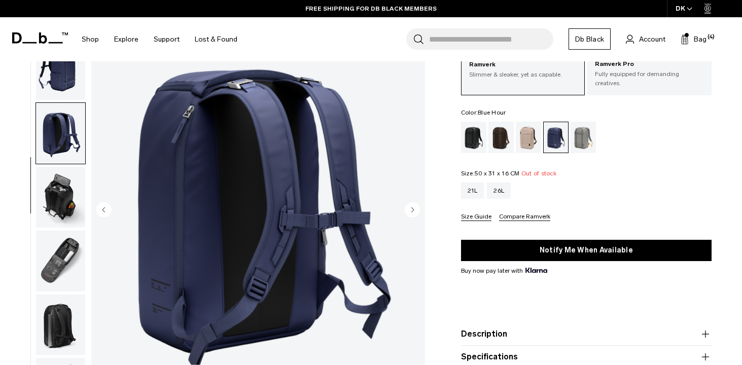
click at [59, 206] on img "button" at bounding box center [60, 197] width 49 height 61
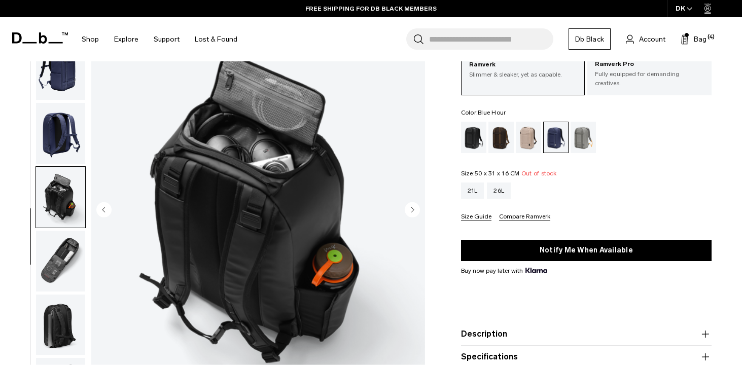
click at [59, 249] on img "button" at bounding box center [60, 261] width 49 height 61
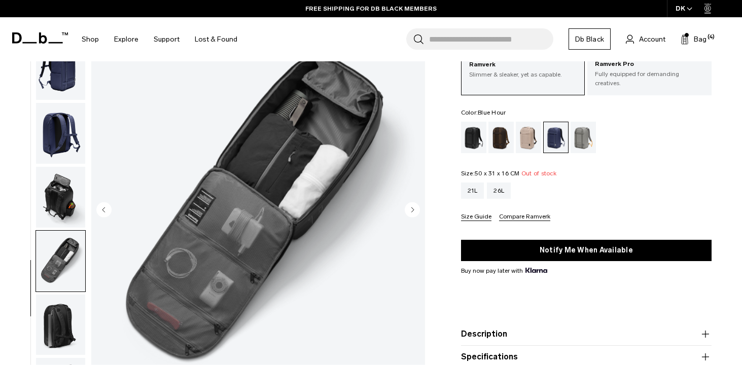
click at [66, 331] on img "button" at bounding box center [60, 325] width 49 height 61
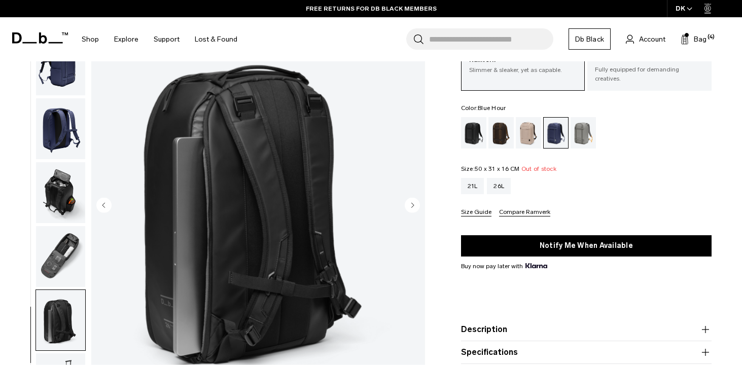
scroll to position [0, 0]
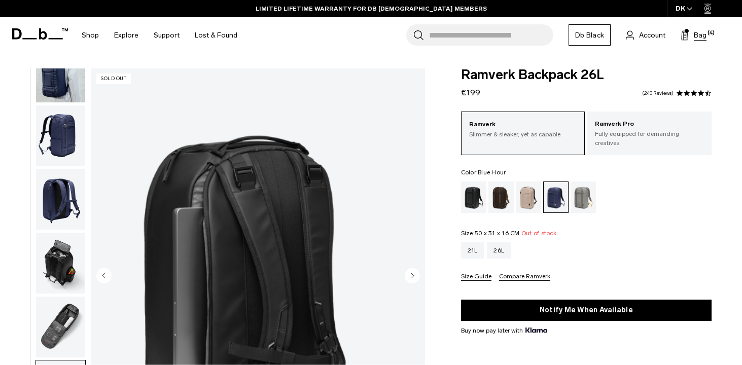
click at [699, 37] on span "Bag" at bounding box center [700, 35] width 13 height 11
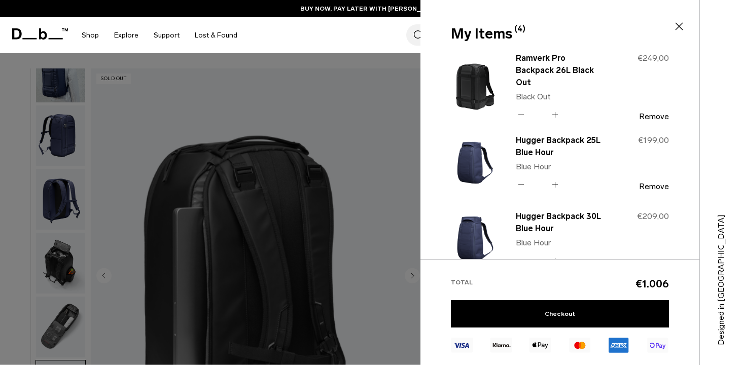
click at [306, 42] on div "Search for Bags, Luggage... Search Close Trending Products All Products Hugger …" at bounding box center [489, 35] width 489 height 36
click at [680, 26] on icon at bounding box center [679, 26] width 12 height 12
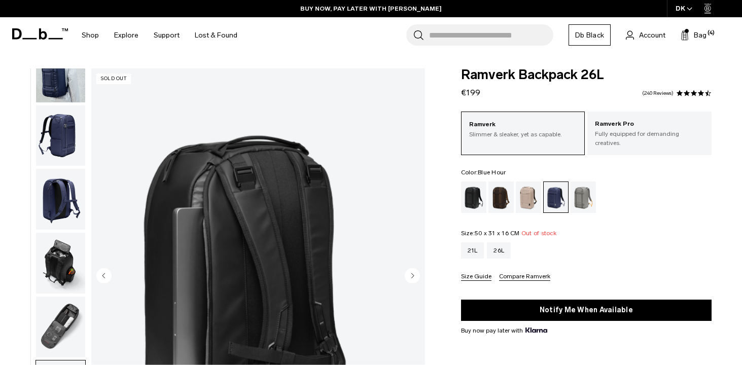
click at [66, 134] on img "button" at bounding box center [60, 135] width 49 height 61
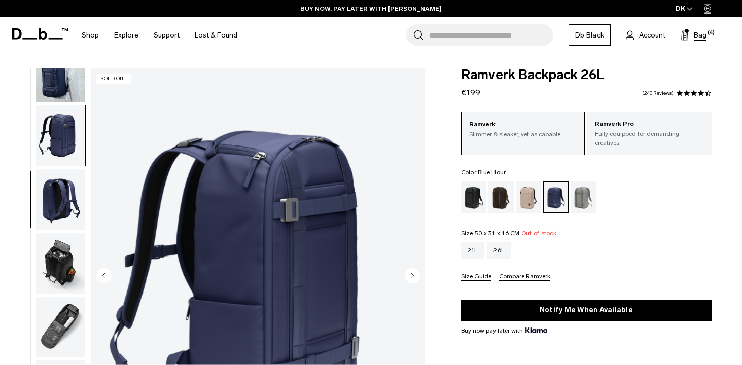
click at [700, 30] on span "Bag" at bounding box center [700, 35] width 13 height 11
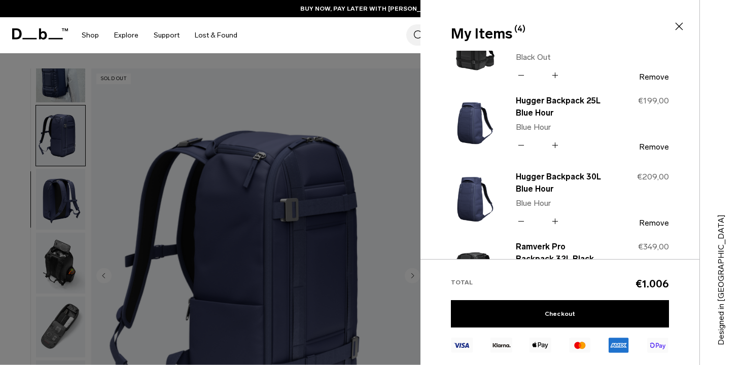
scroll to position [33, 0]
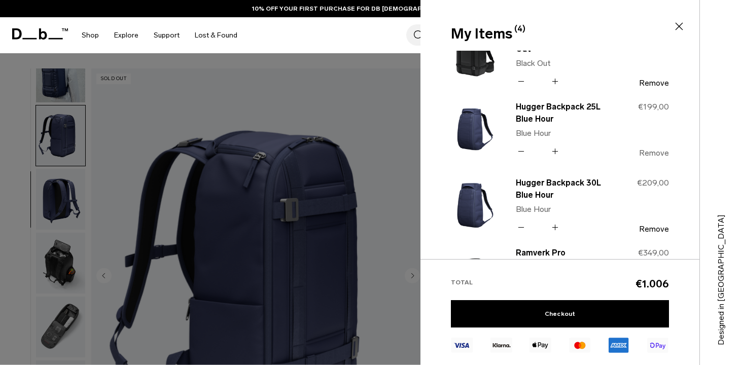
click at [652, 154] on button "Remove" at bounding box center [654, 153] width 30 height 9
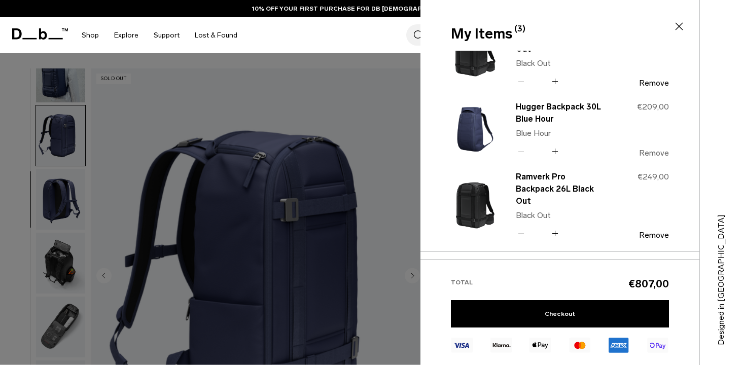
click at [650, 157] on button "Remove" at bounding box center [654, 153] width 30 height 9
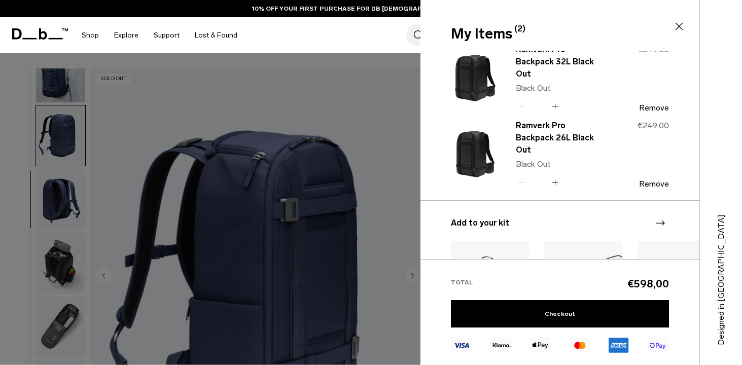
scroll to position [0, 0]
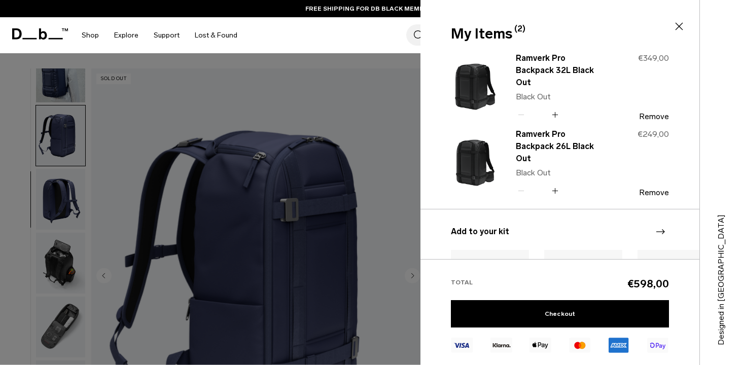
click at [681, 31] on icon at bounding box center [679, 26] width 12 height 12
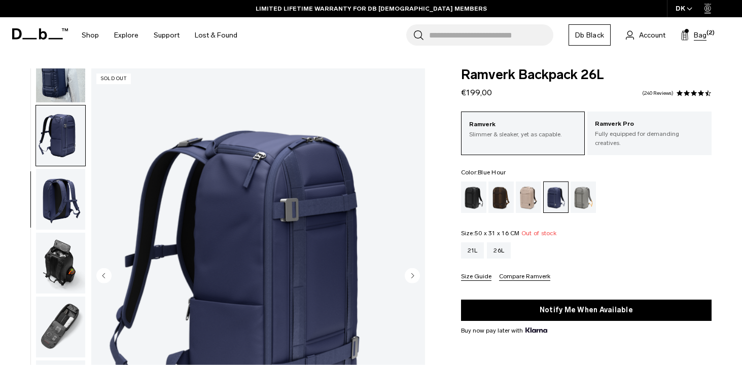
click at [701, 37] on span "Bag" at bounding box center [700, 35] width 13 height 11
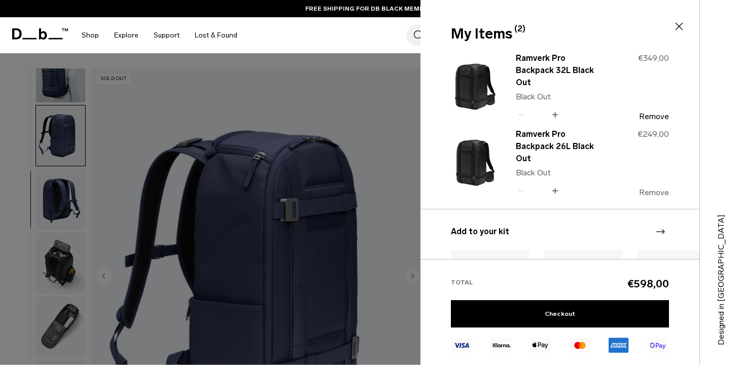
click at [654, 188] on button "Remove" at bounding box center [654, 192] width 30 height 9
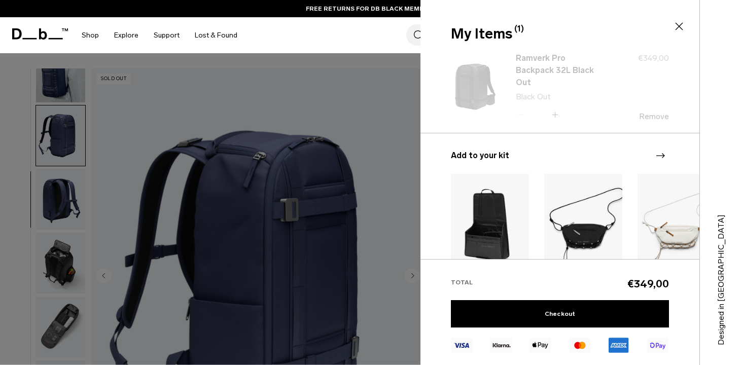
click at [535, 67] on link "Ramverk Pro Backpack 32L Black Out" at bounding box center [560, 70] width 89 height 37
